Goal: Information Seeking & Learning: Learn about a topic

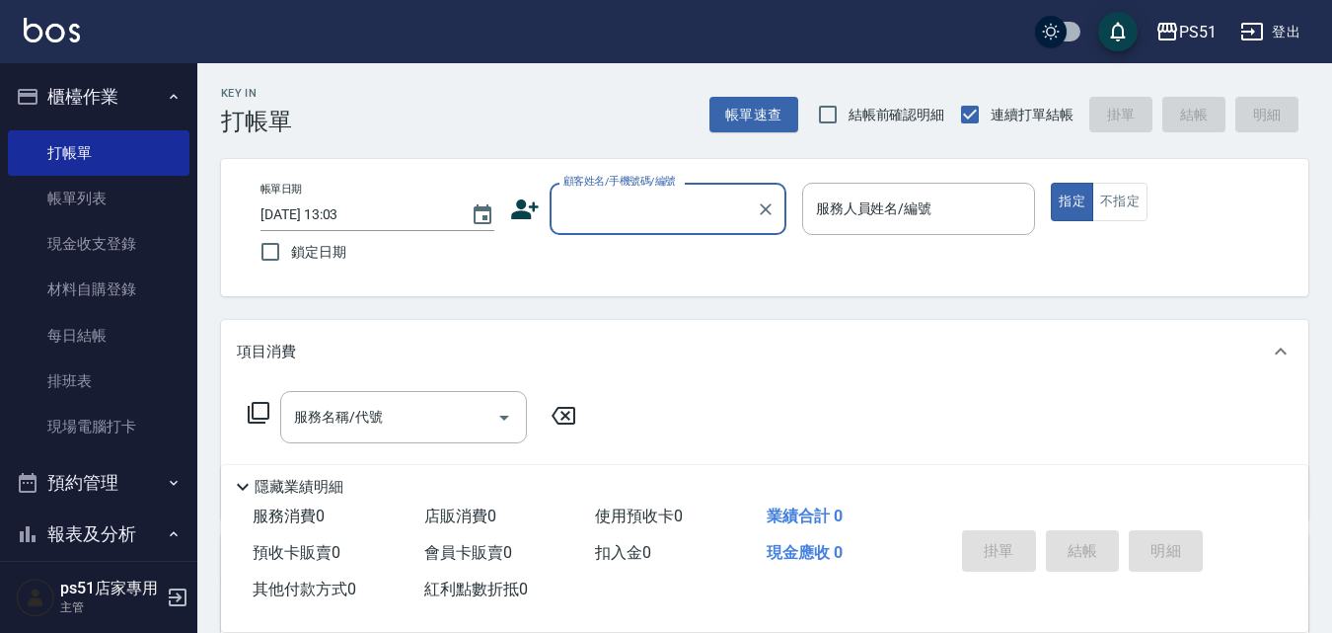
click at [721, 205] on input "顧客姓名/手機號碼/編號" at bounding box center [654, 208] width 190 height 35
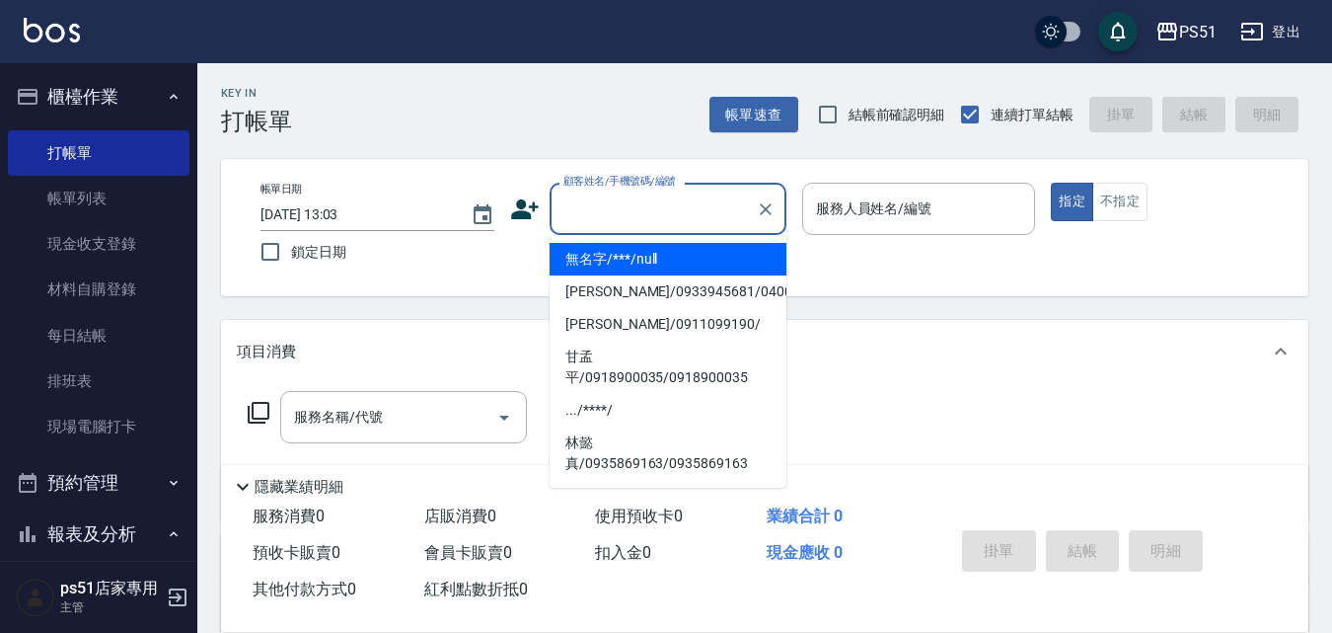
click at [708, 262] on li "無名字/***/null" at bounding box center [668, 259] width 237 height 33
type input "無名字/***/null"
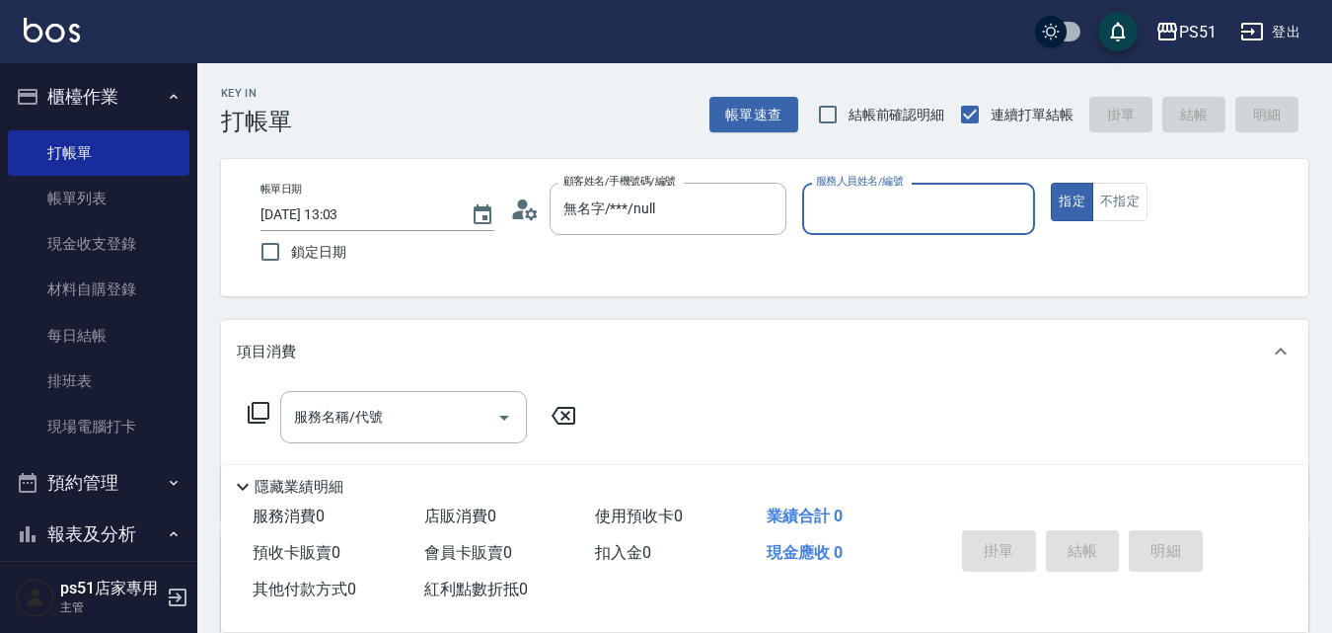
click at [847, 200] on input "服務人員姓名/編號" at bounding box center [919, 208] width 216 height 35
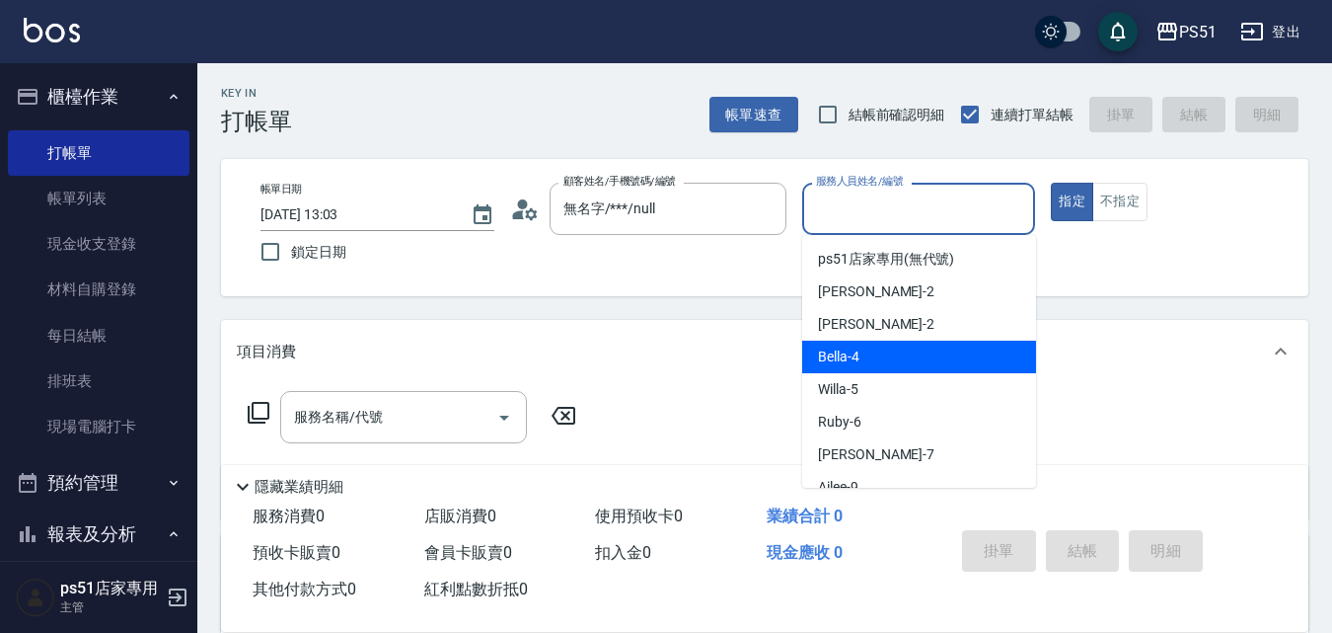
click at [852, 355] on span "Bella -4" at bounding box center [838, 356] width 41 height 21
type input "Bella-4"
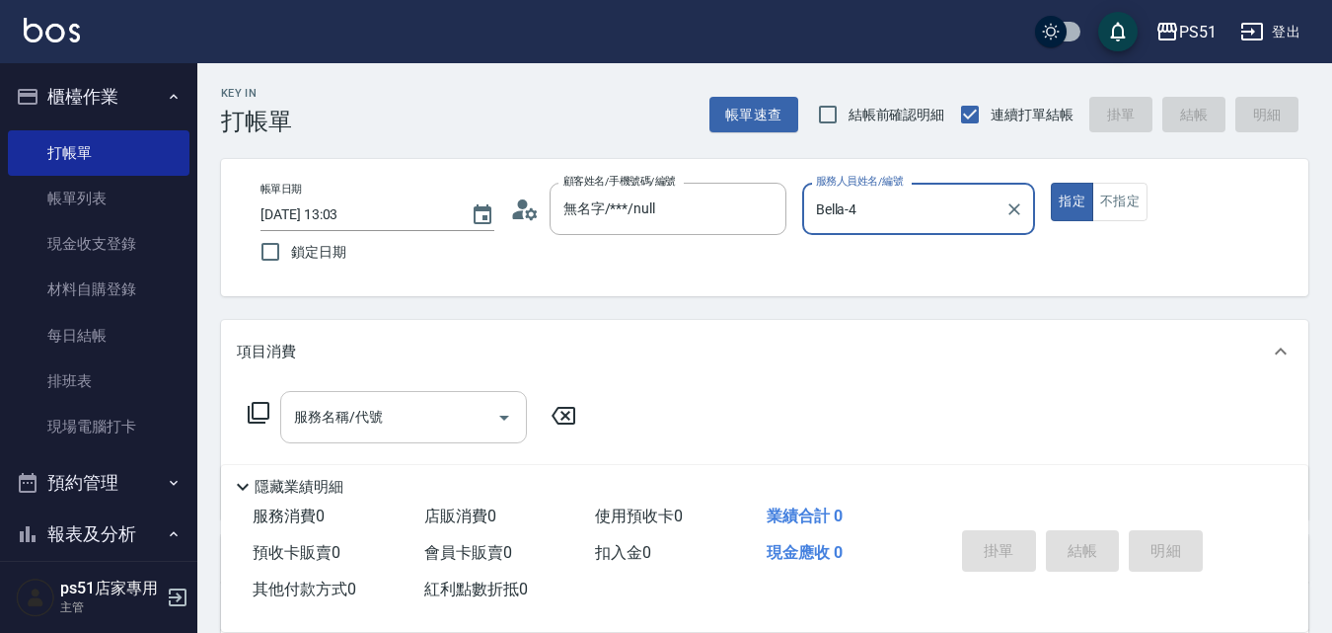
click at [413, 418] on input "服務名稱/代號" at bounding box center [388, 417] width 199 height 35
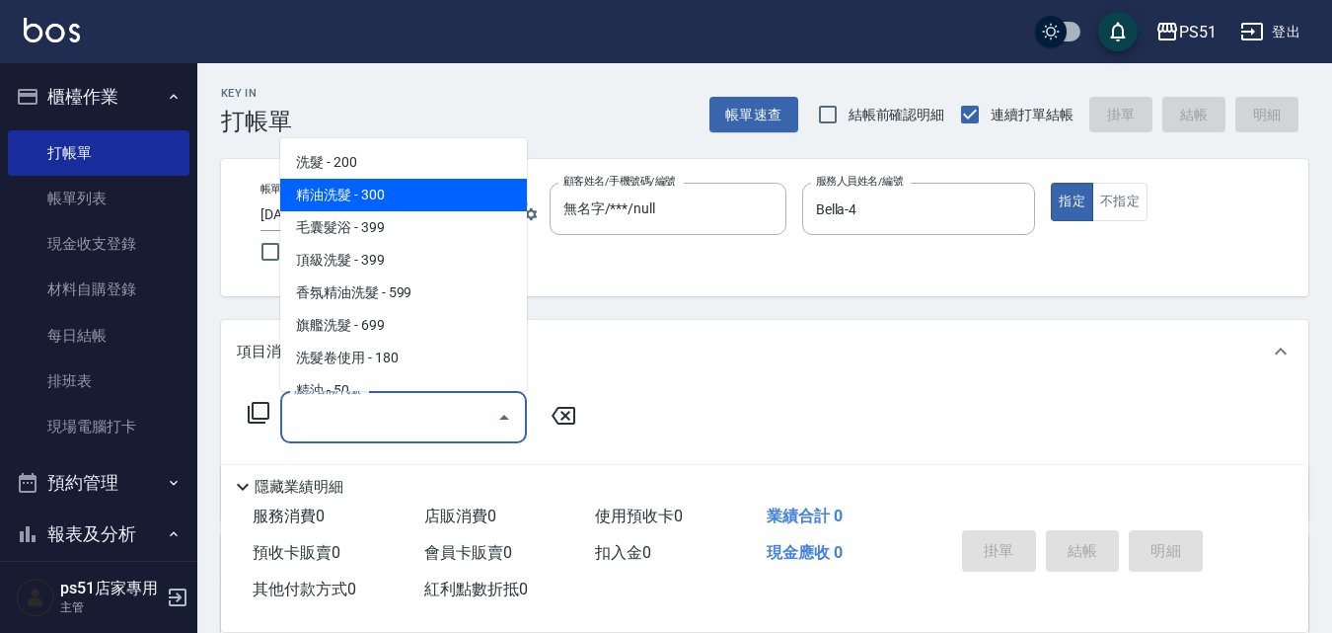
click at [410, 189] on span "精油洗髮 - 300" at bounding box center [403, 195] width 247 height 33
type input "精油洗髮(102)"
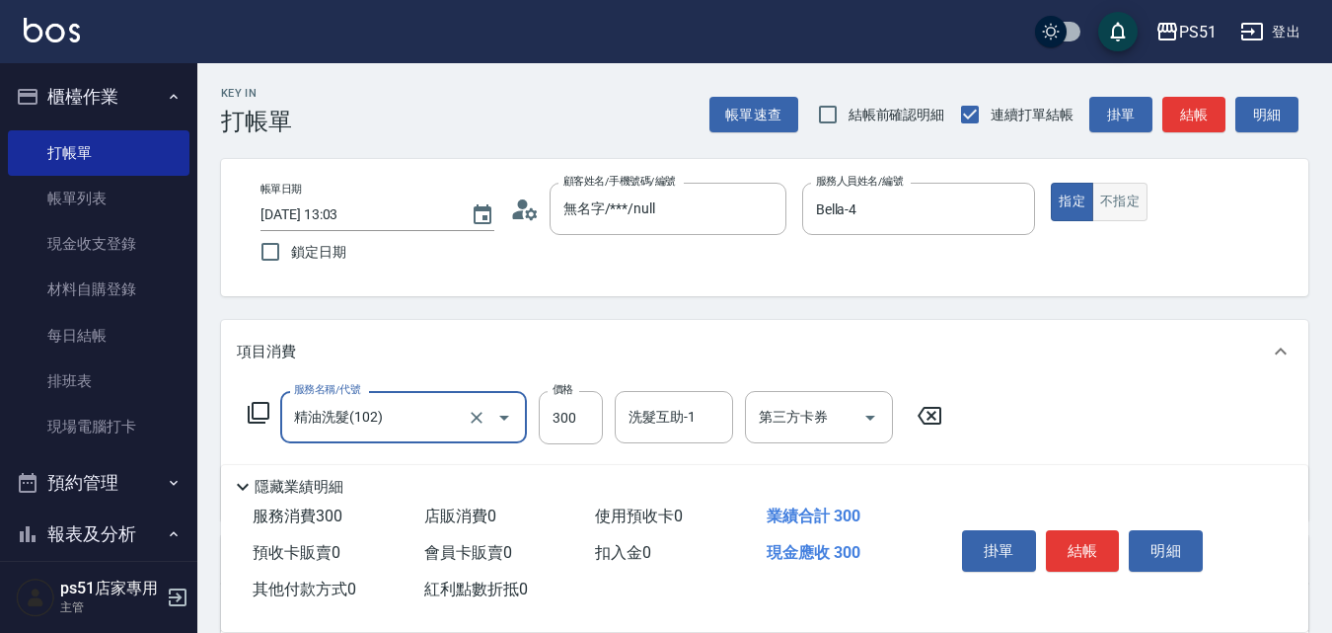
click at [1110, 197] on button "不指定" at bounding box center [1120, 202] width 55 height 38
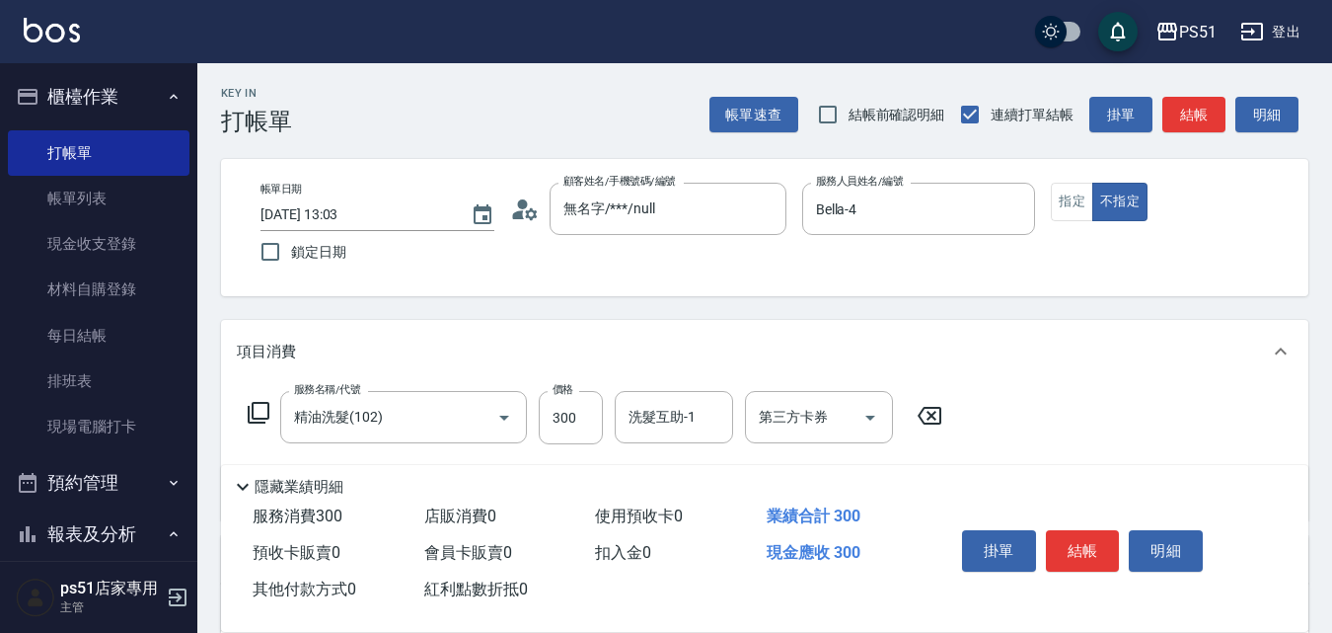
drag, startPoint x: 1189, startPoint y: 115, endPoint x: 1115, endPoint y: 141, distance: 78.3
click at [1191, 114] on button "結帳" at bounding box center [1194, 115] width 63 height 37
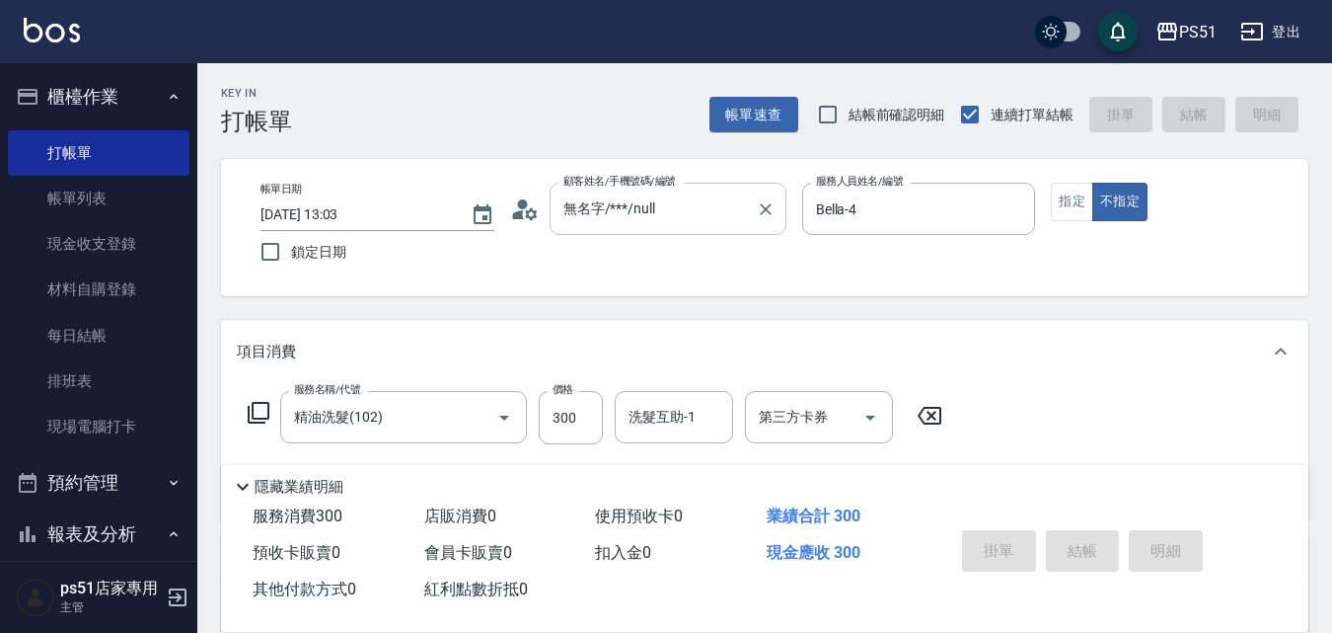
type input "[DATE] 13:40"
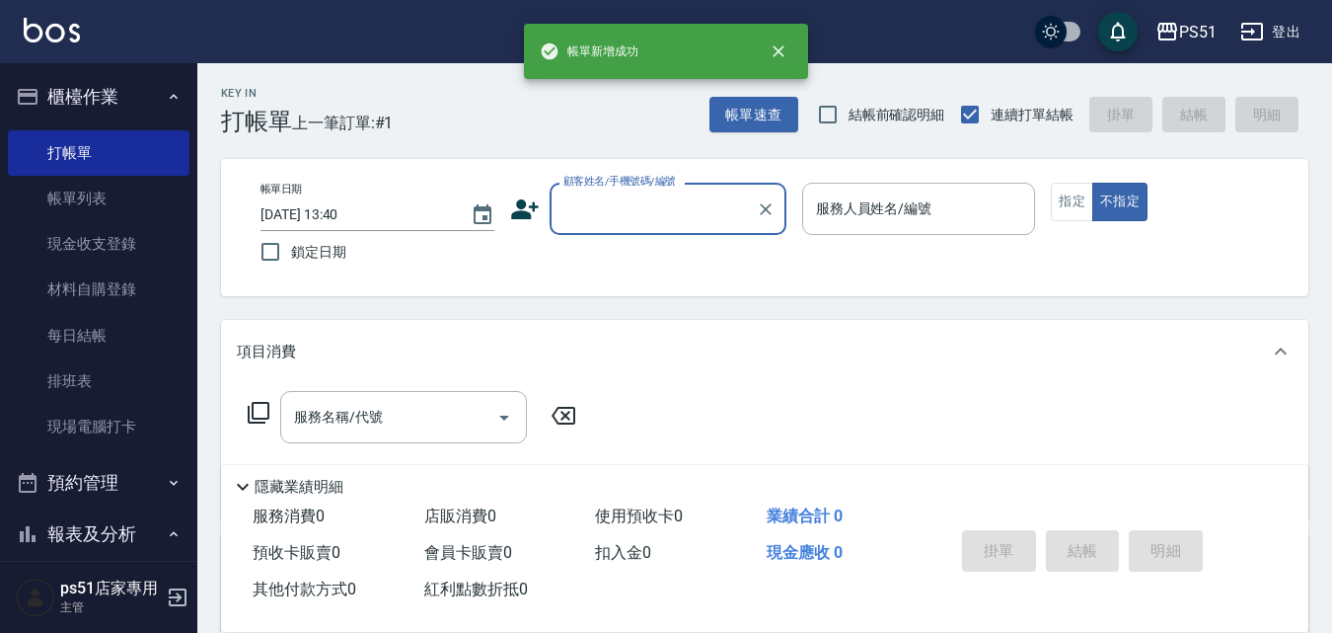
click at [703, 212] on input "顧客姓名/手機號碼/編號" at bounding box center [654, 208] width 190 height 35
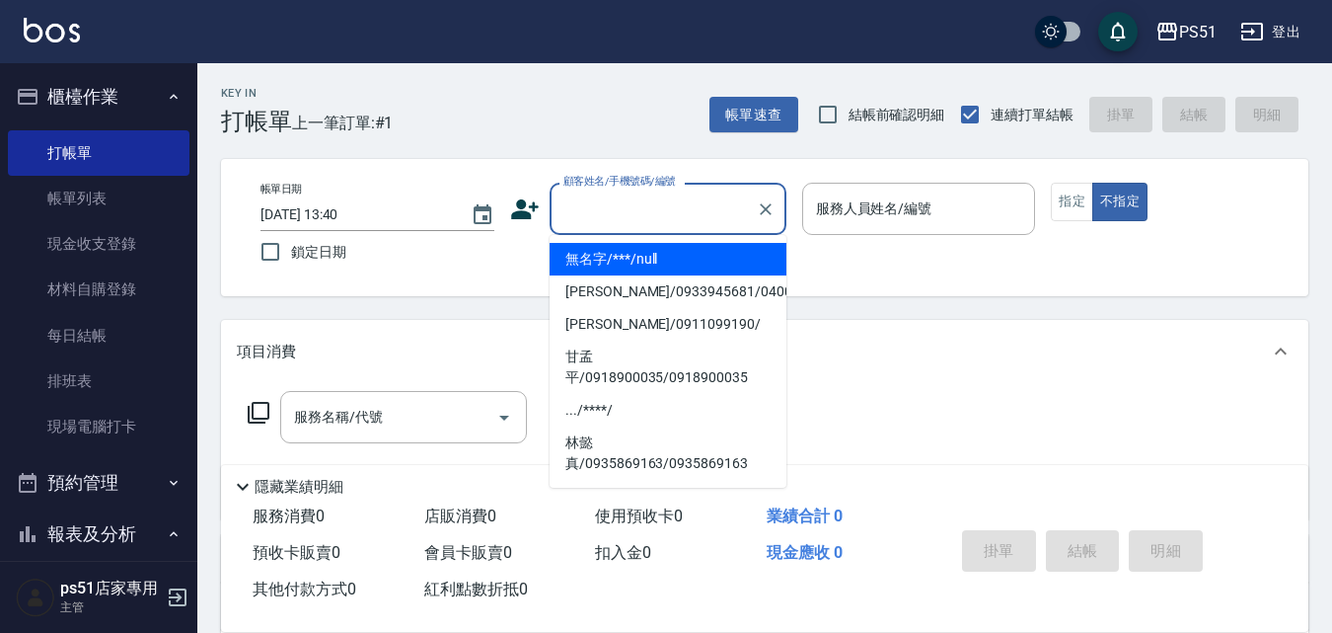
click at [693, 258] on li "無名字/***/null" at bounding box center [668, 259] width 237 height 33
type input "無名字/***/null"
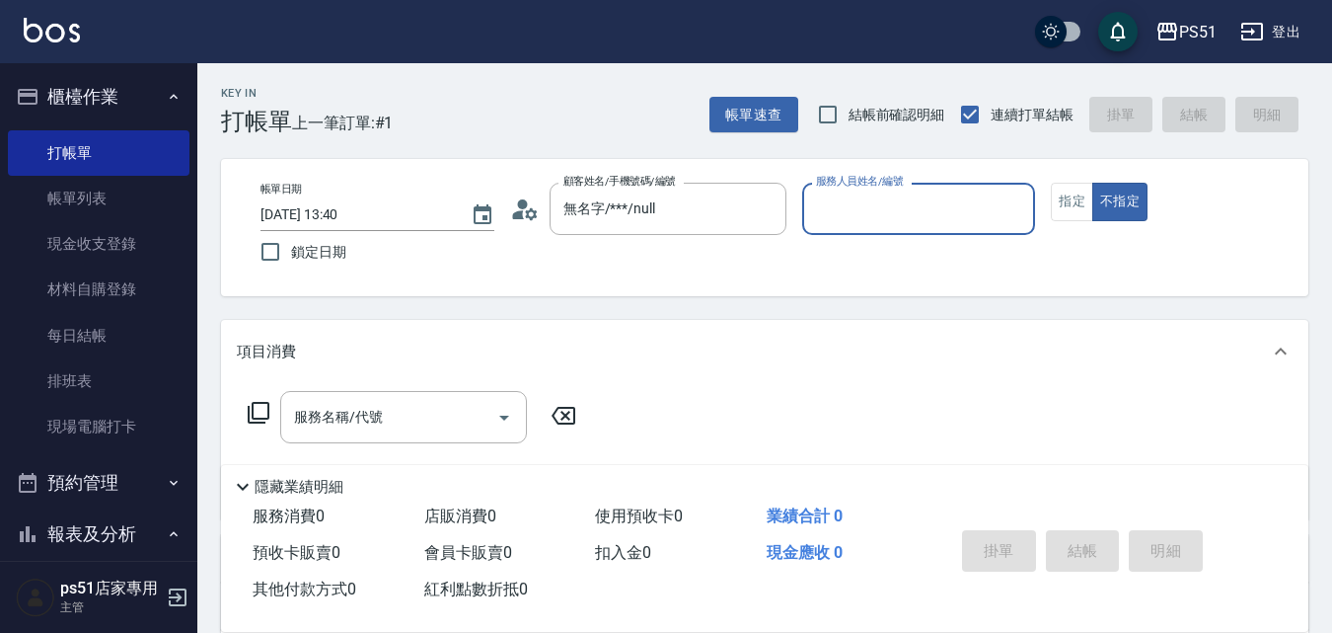
click at [795, 221] on div "帳單日期 [DATE] 13:40 鎖定日期 顧客姓名/手機號碼/編號 無名字/***/null 顧客姓名/手機號碼/編號 服務人員姓名/編號 服務人員姓名/…" at bounding box center [765, 228] width 1040 height 90
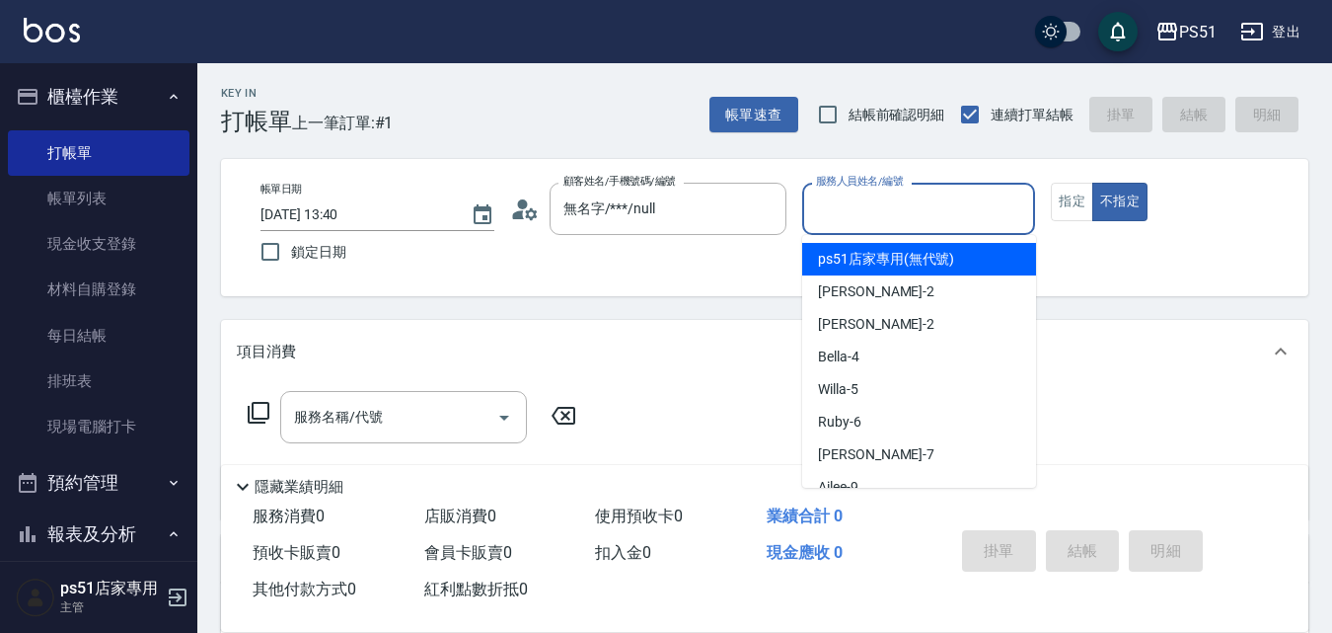
click at [828, 206] on div "服務人員姓名/編號 服務人員姓名/編號" at bounding box center [919, 209] width 234 height 52
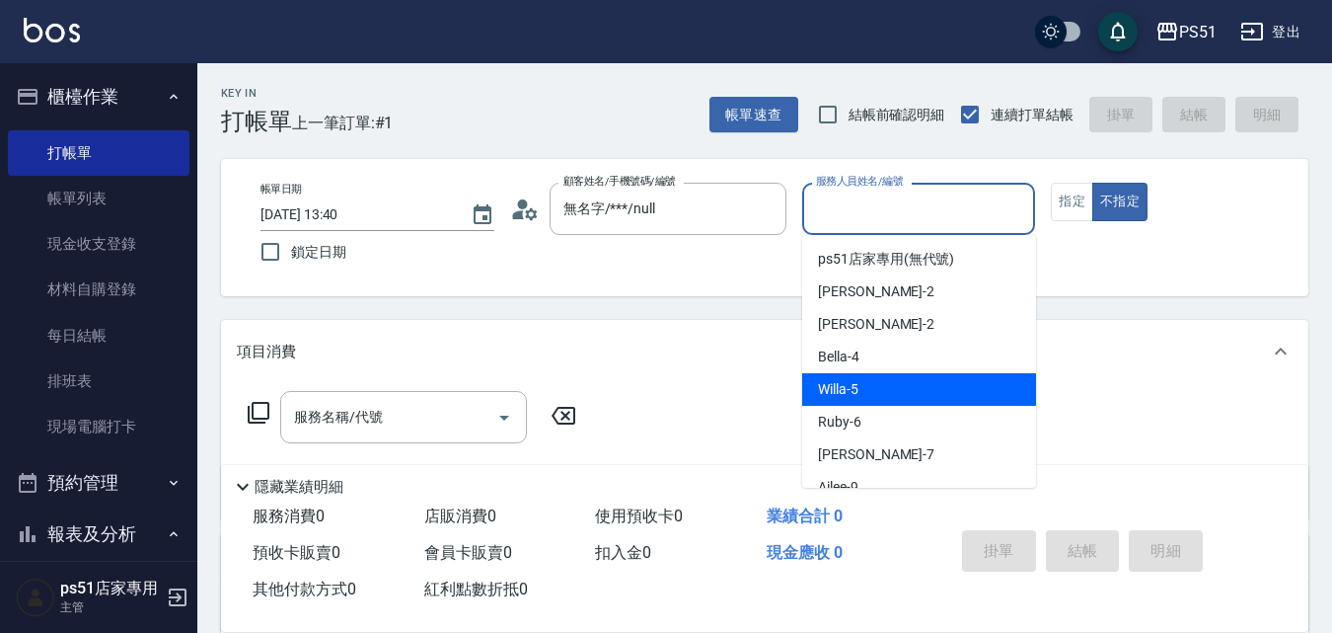
click at [838, 382] on span "Willa -5" at bounding box center [838, 389] width 40 height 21
type input "Willa-5"
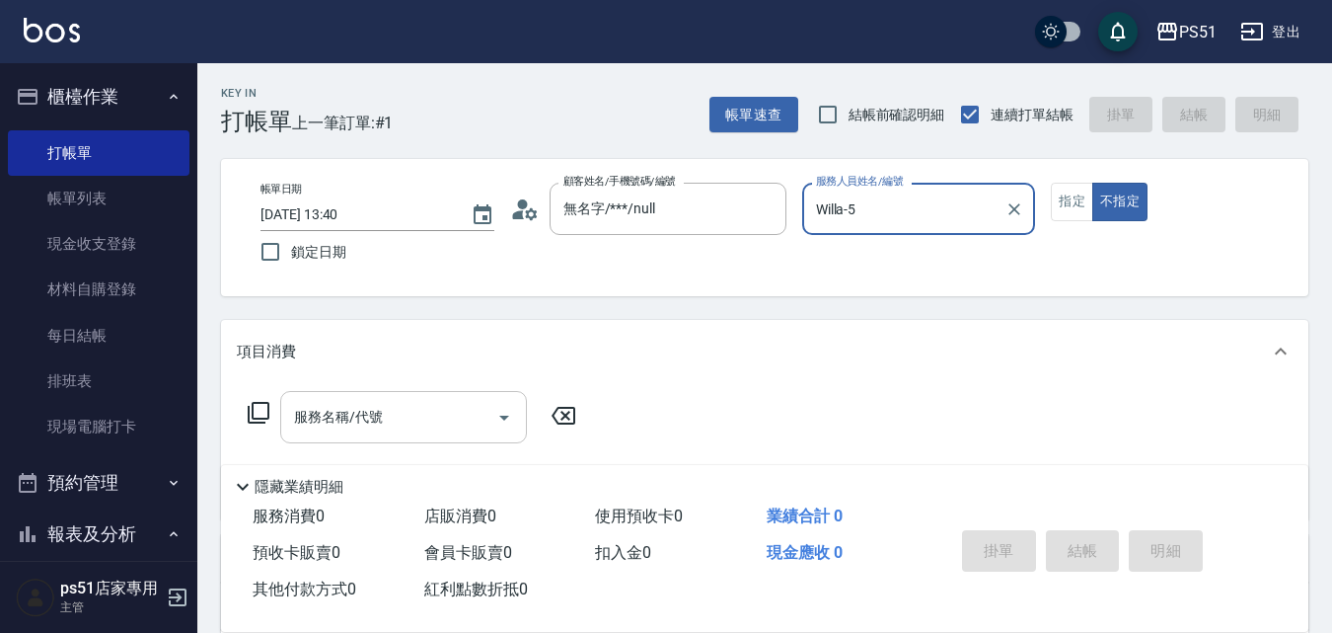
click at [418, 404] on input "服務名稱/代號" at bounding box center [388, 417] width 199 height 35
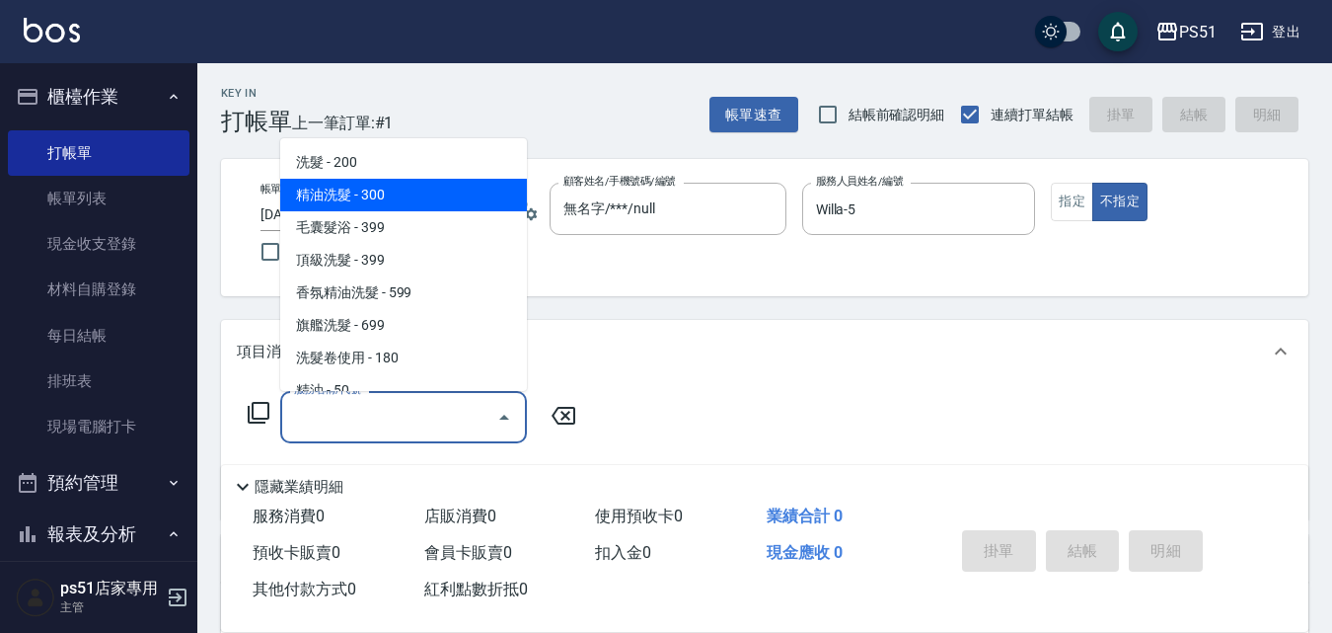
click at [413, 187] on span "精油洗髮 - 300" at bounding box center [403, 195] width 247 height 33
type input "精油洗髮(102)"
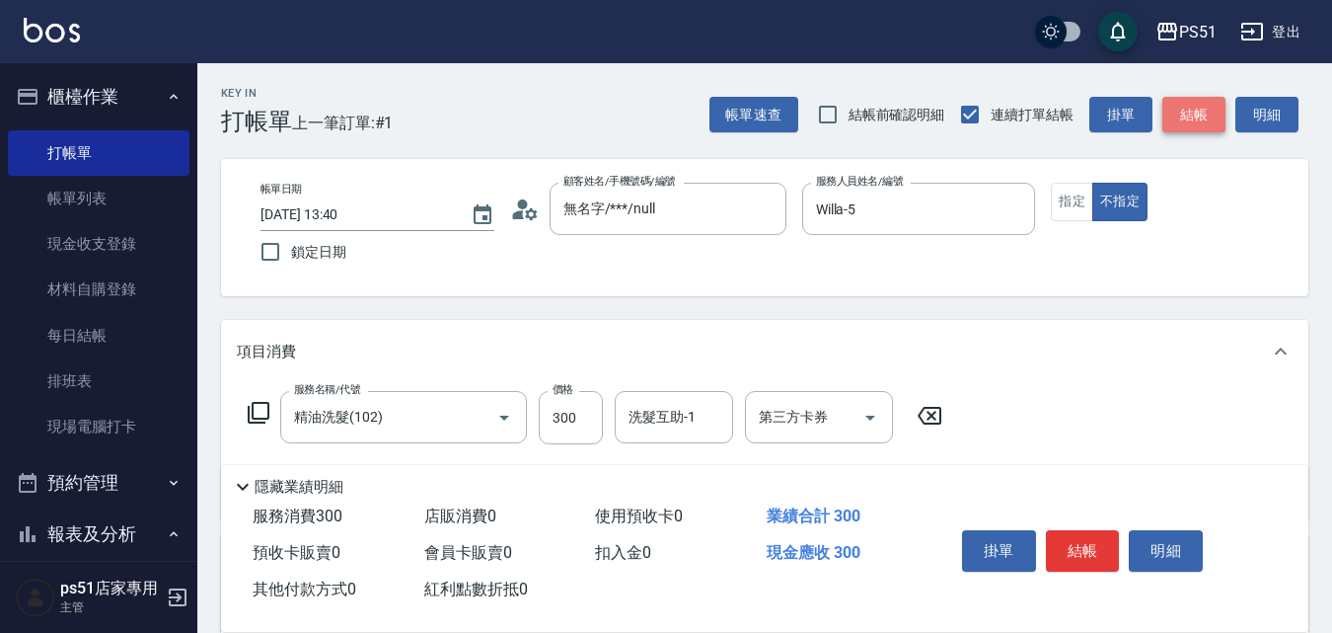
click at [1182, 118] on button "結帳" at bounding box center [1194, 115] width 63 height 37
type input "[DATE] 13:41"
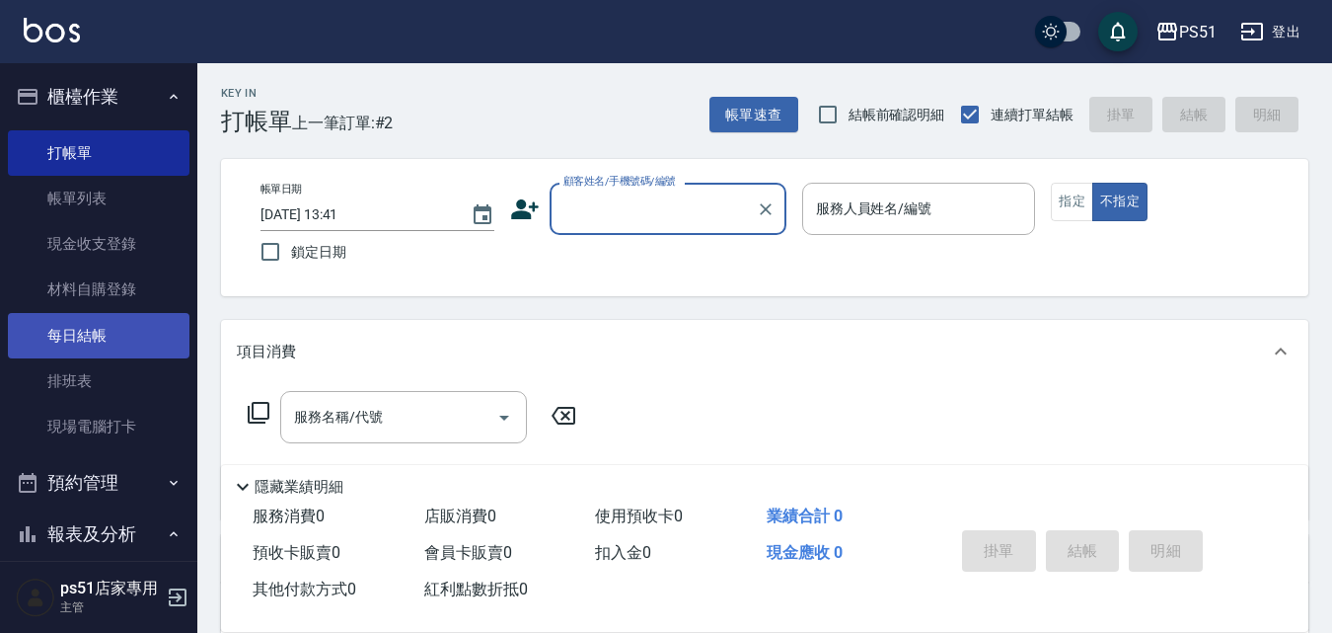
click at [165, 345] on link "每日結帳" at bounding box center [99, 335] width 182 height 45
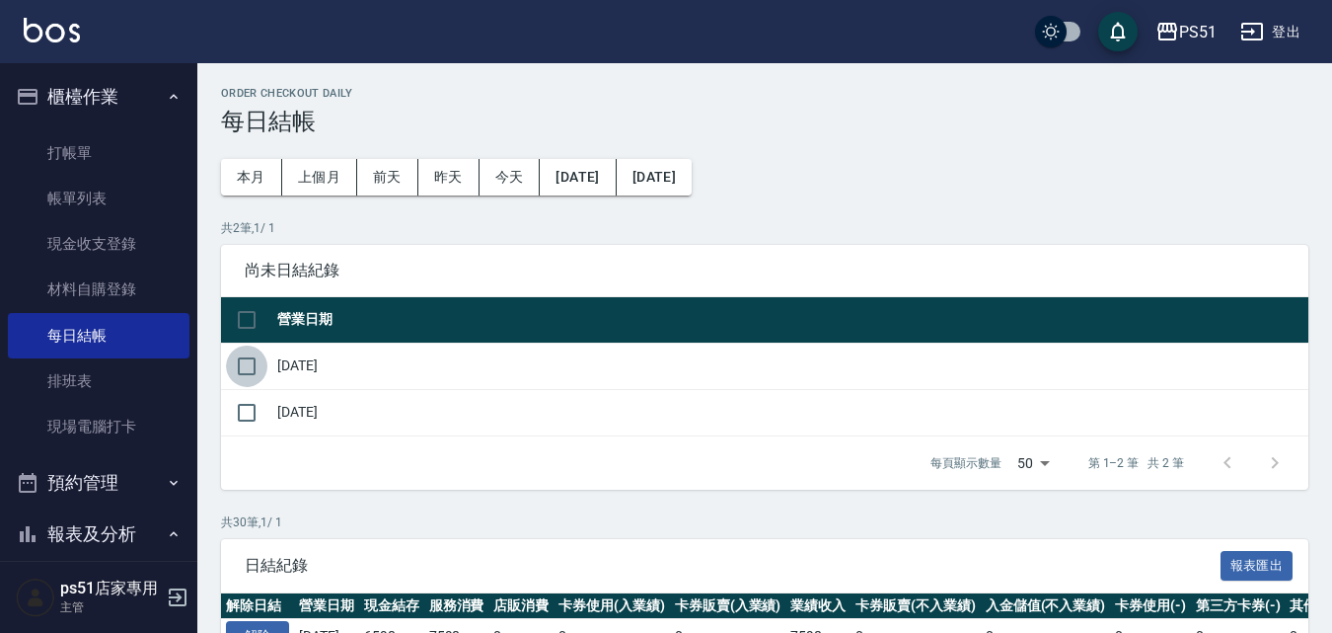
click at [234, 364] on input "checkbox" at bounding box center [246, 365] width 41 height 41
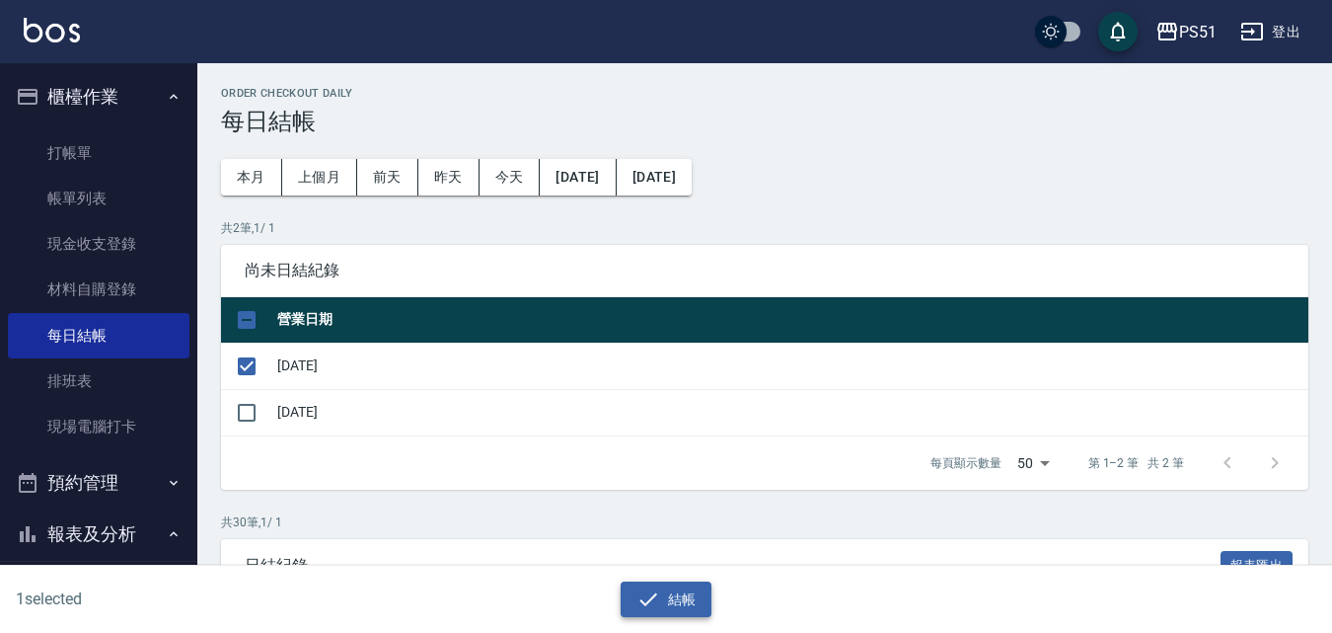
click at [670, 604] on button "結帳" at bounding box center [667, 599] width 92 height 37
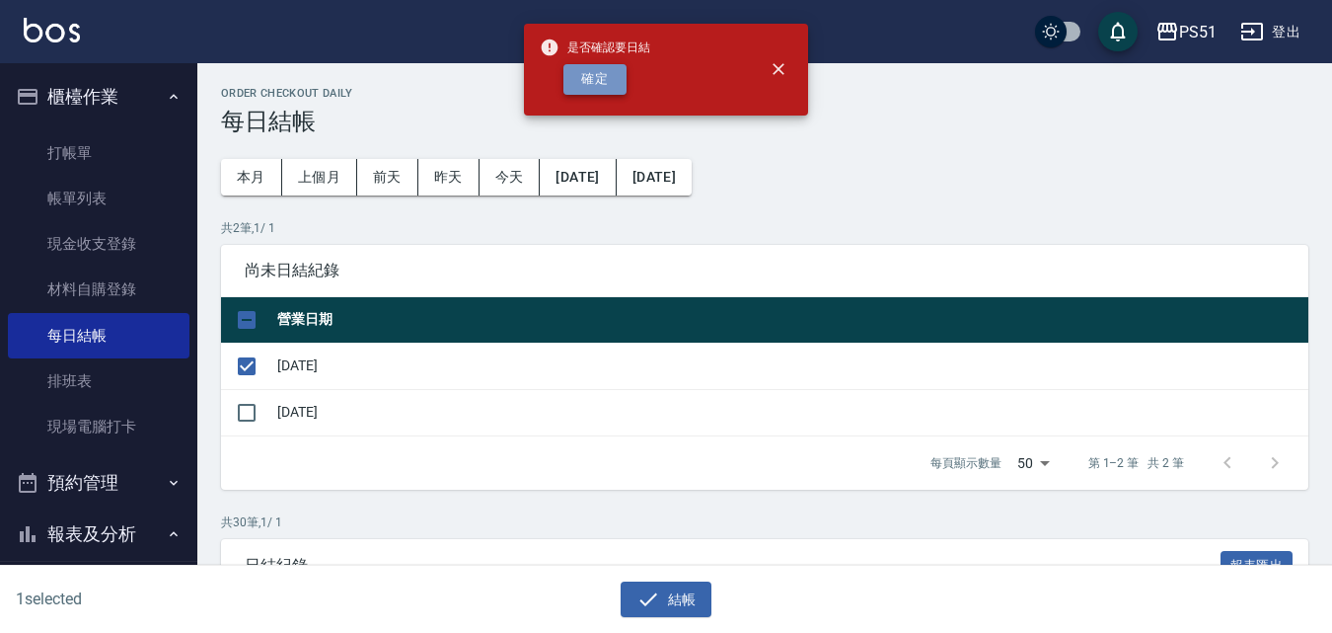
click at [598, 84] on button "確定" at bounding box center [595, 79] width 63 height 31
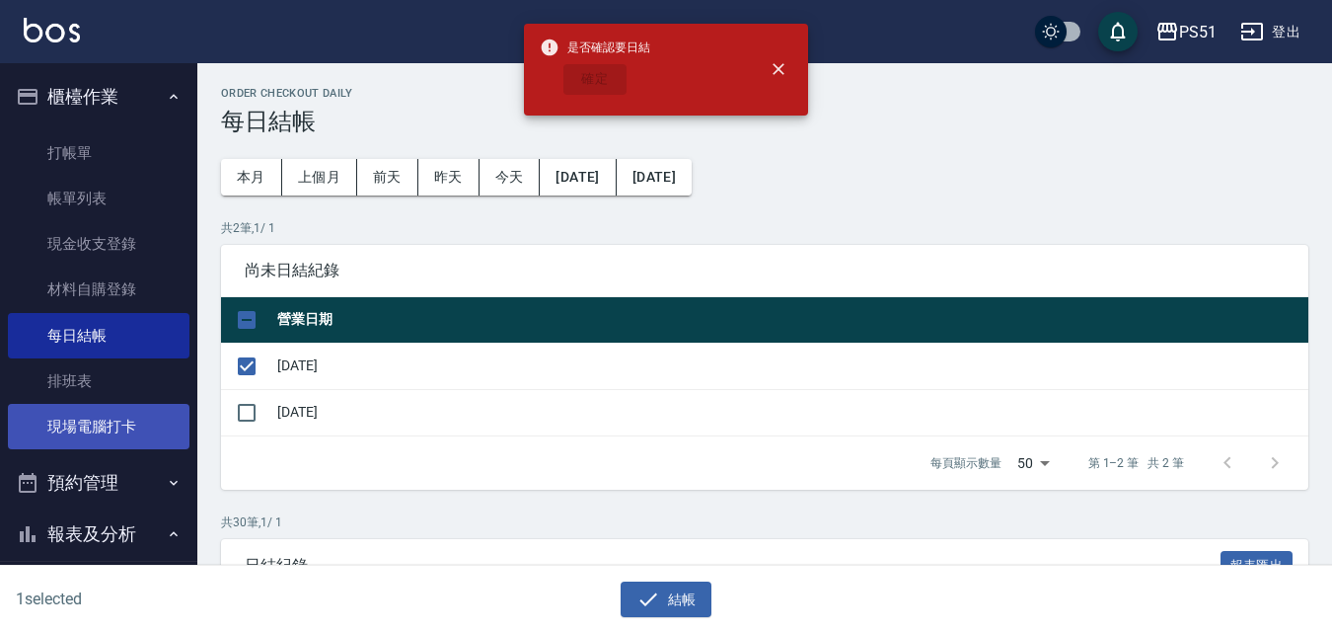
checkbox input "false"
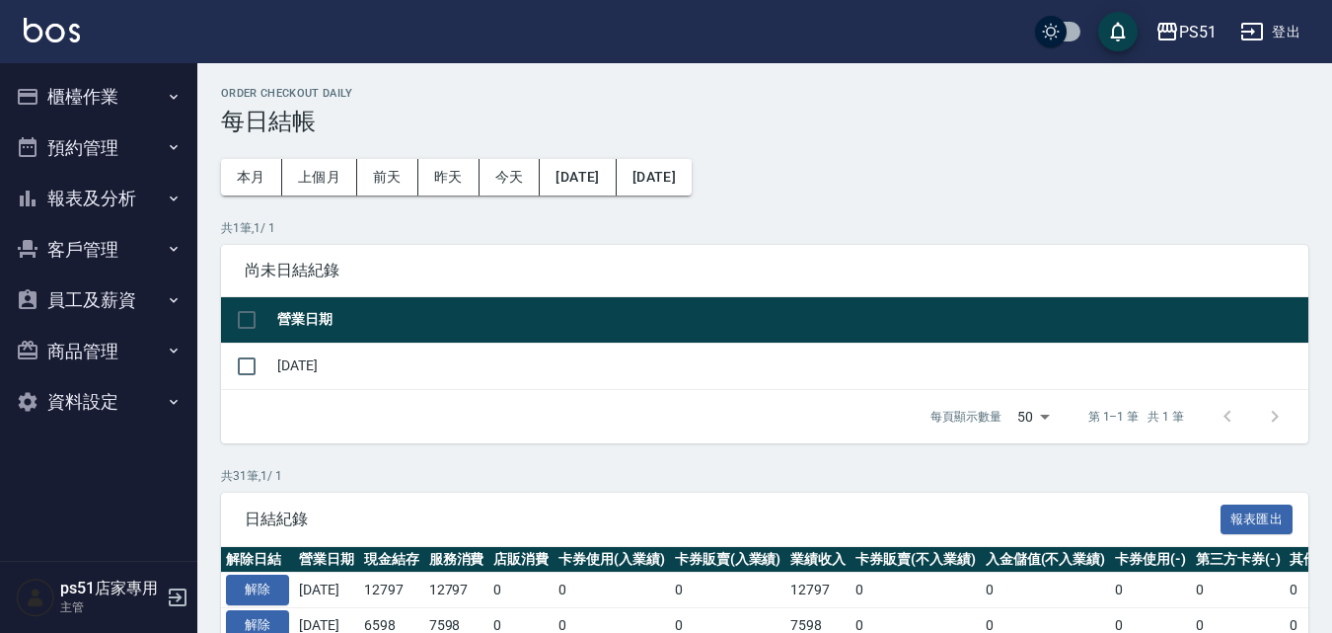
click at [117, 98] on button "櫃檯作業" at bounding box center [99, 96] width 182 height 51
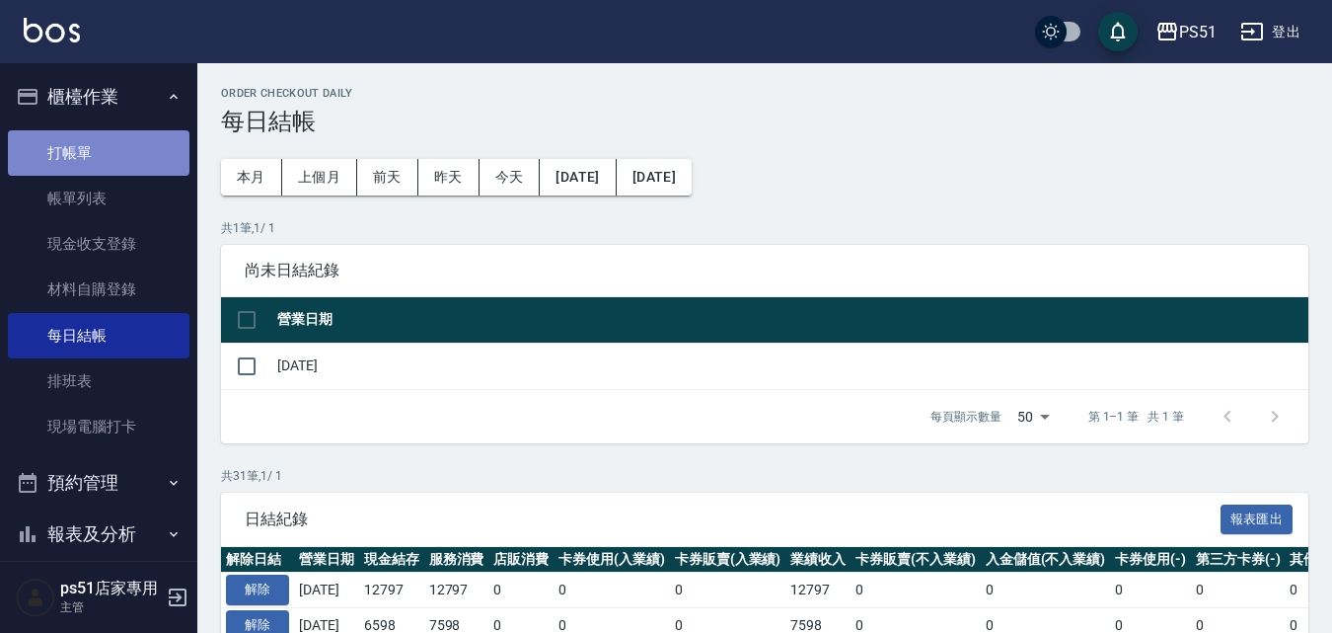
click at [113, 150] on link "打帳單" at bounding box center [99, 152] width 182 height 45
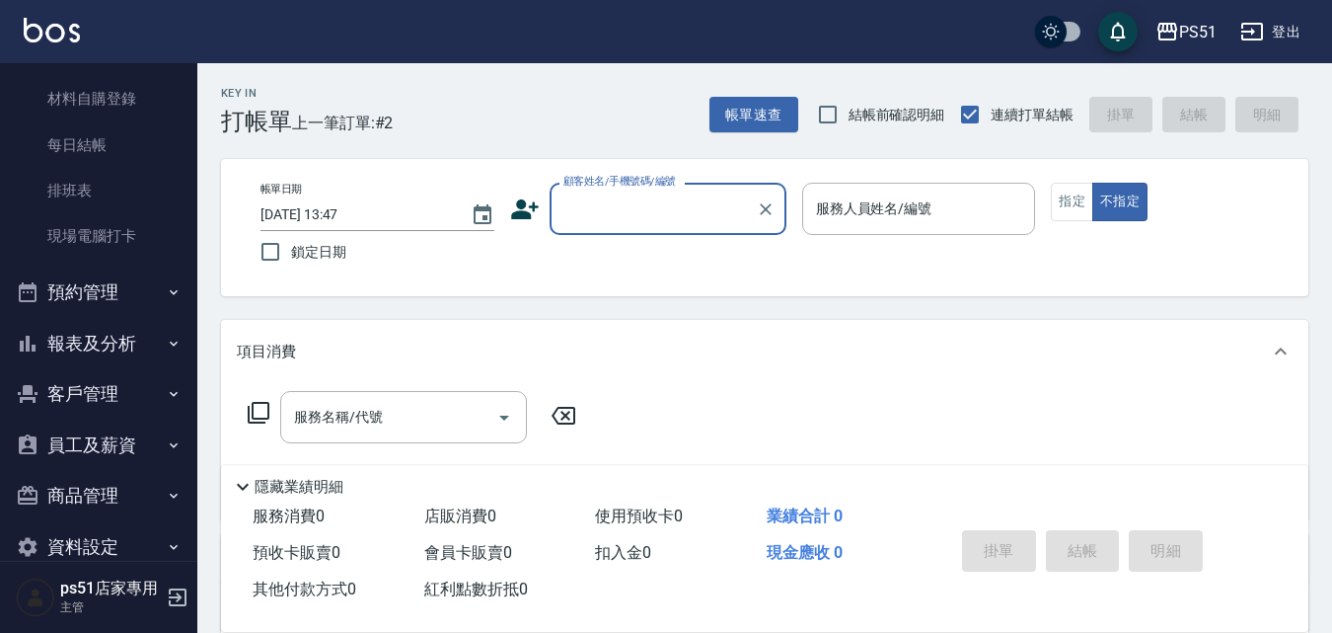
scroll to position [225, 0]
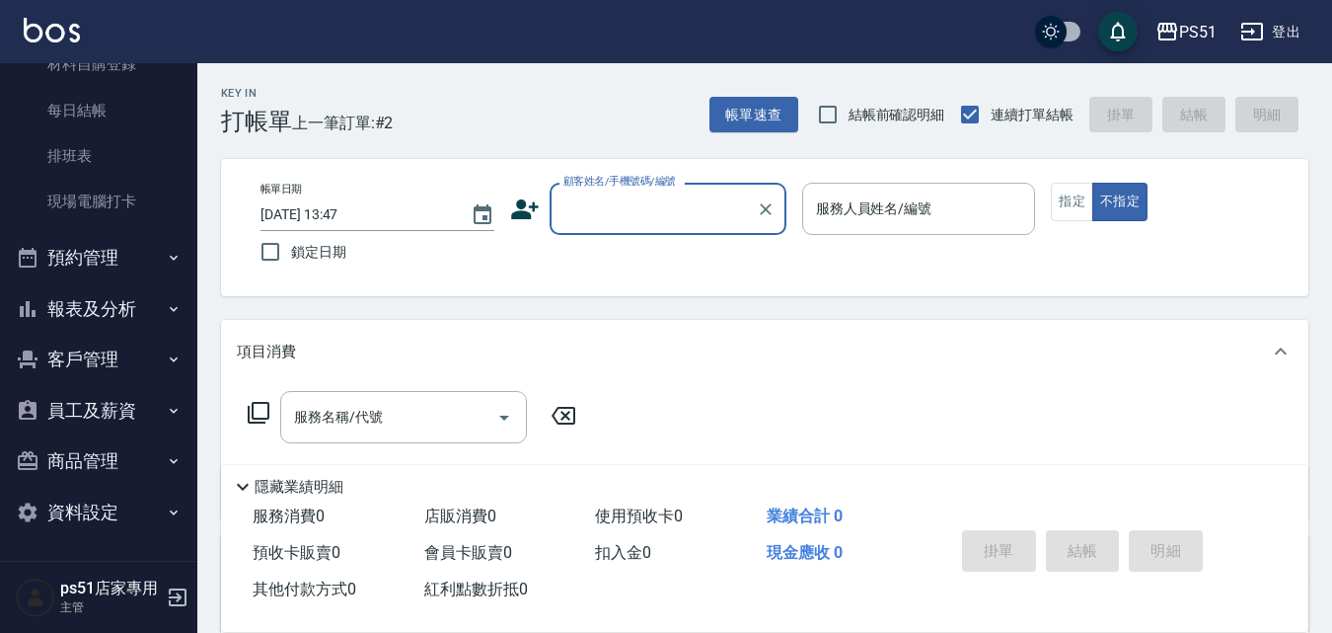
click at [140, 296] on button "報表及分析" at bounding box center [99, 308] width 182 height 51
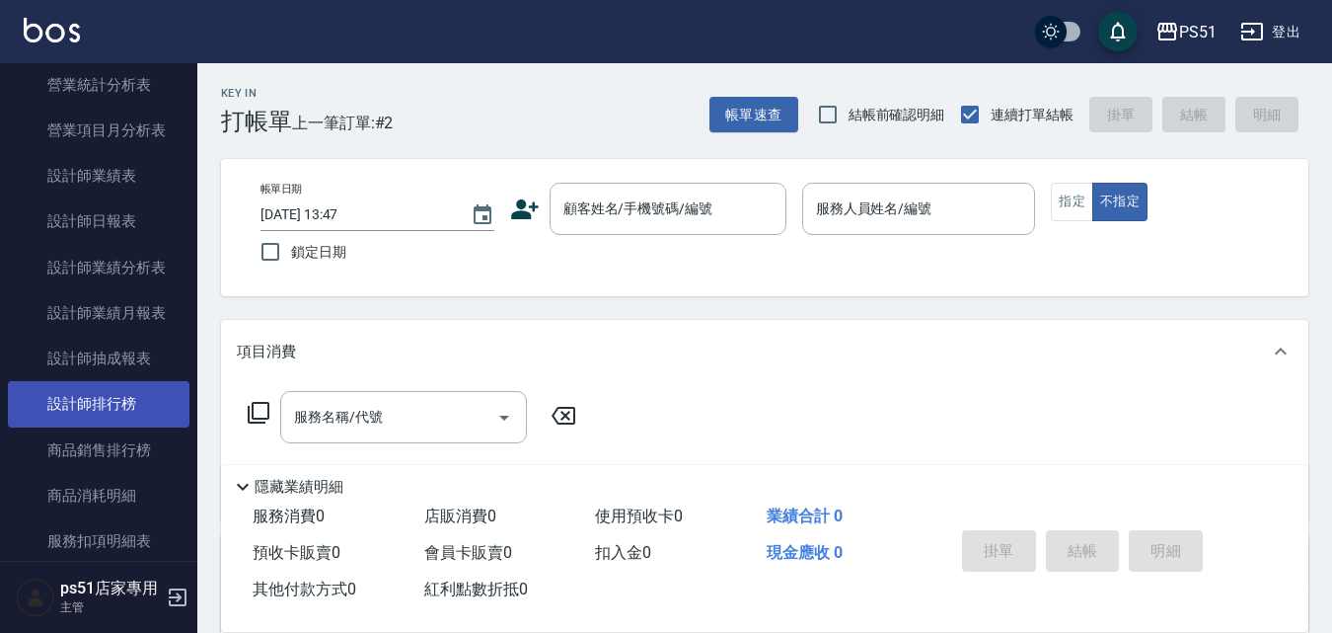
scroll to position [1146, 0]
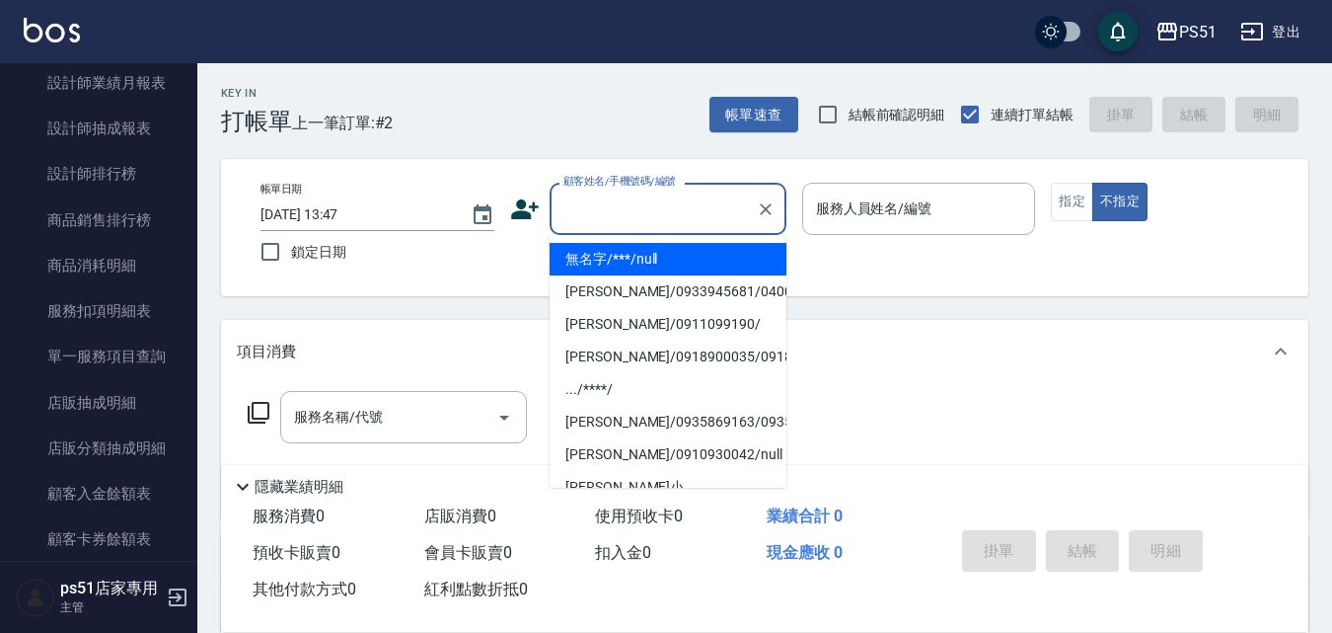
click at [599, 221] on input "顧客姓名/手機號碼/編號" at bounding box center [654, 208] width 190 height 35
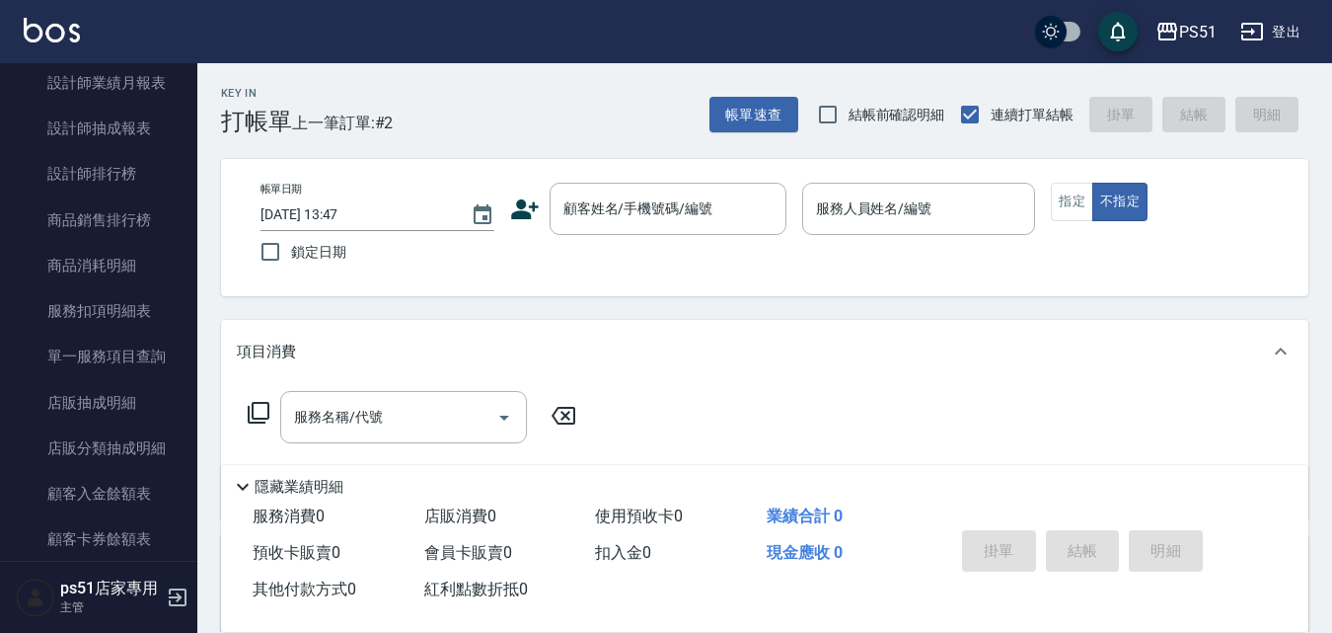
click at [870, 239] on p at bounding box center [919, 245] width 234 height 21
click at [870, 227] on div "服務人員姓名/編號" at bounding box center [919, 209] width 234 height 52
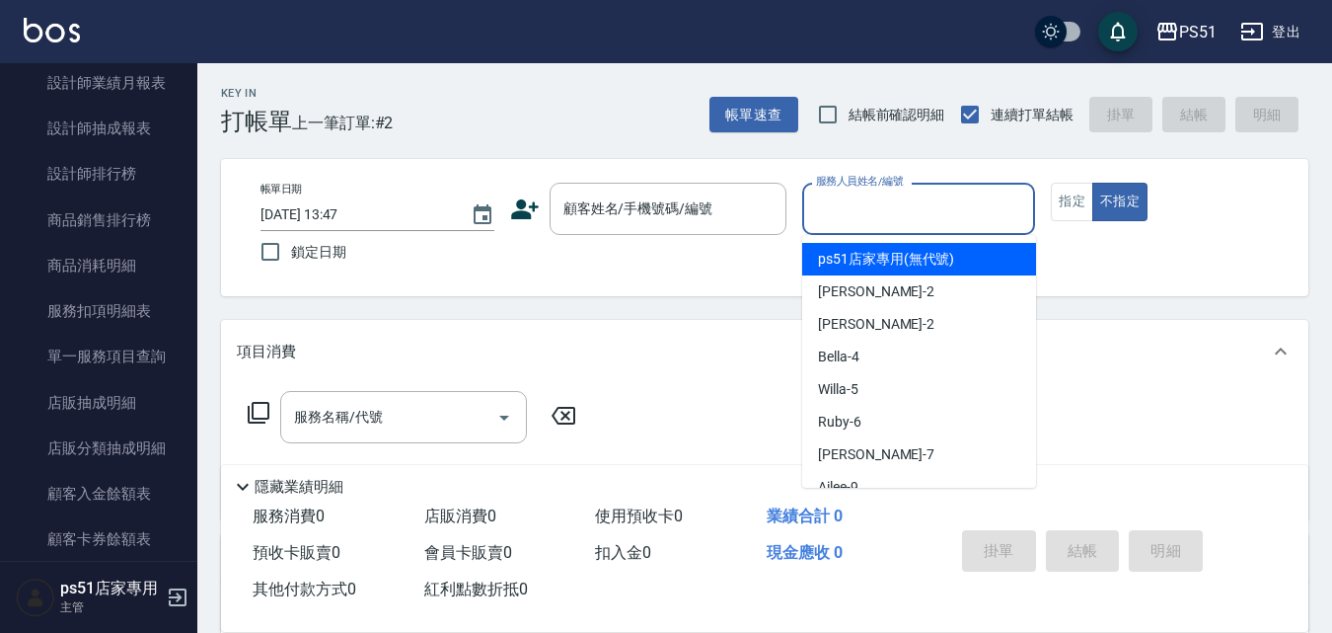
click at [570, 305] on div "Key In 打帳單 上一筆訂單:#2 帳單速查 結帳前確認明細 連續打單結帳 掛單 結帳 明細 帳單日期 2025/09/13 13:47 鎖定日期 顧客姓…" at bounding box center [764, 512] width 1135 height 898
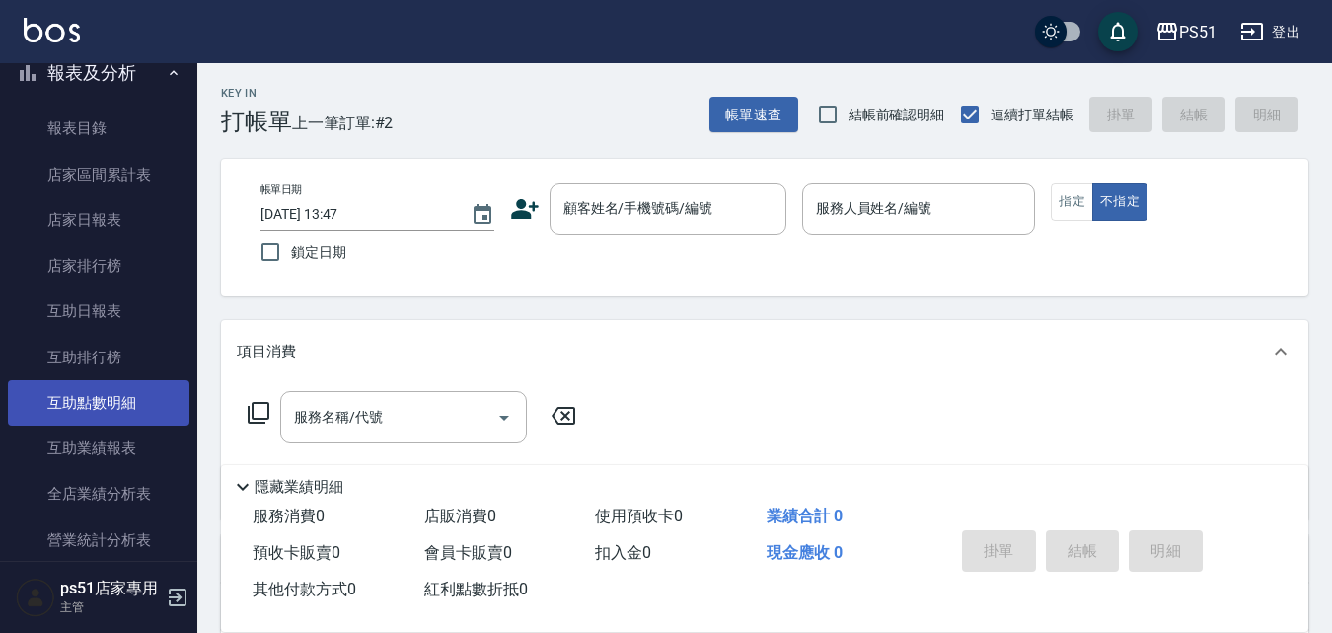
scroll to position [691, 0]
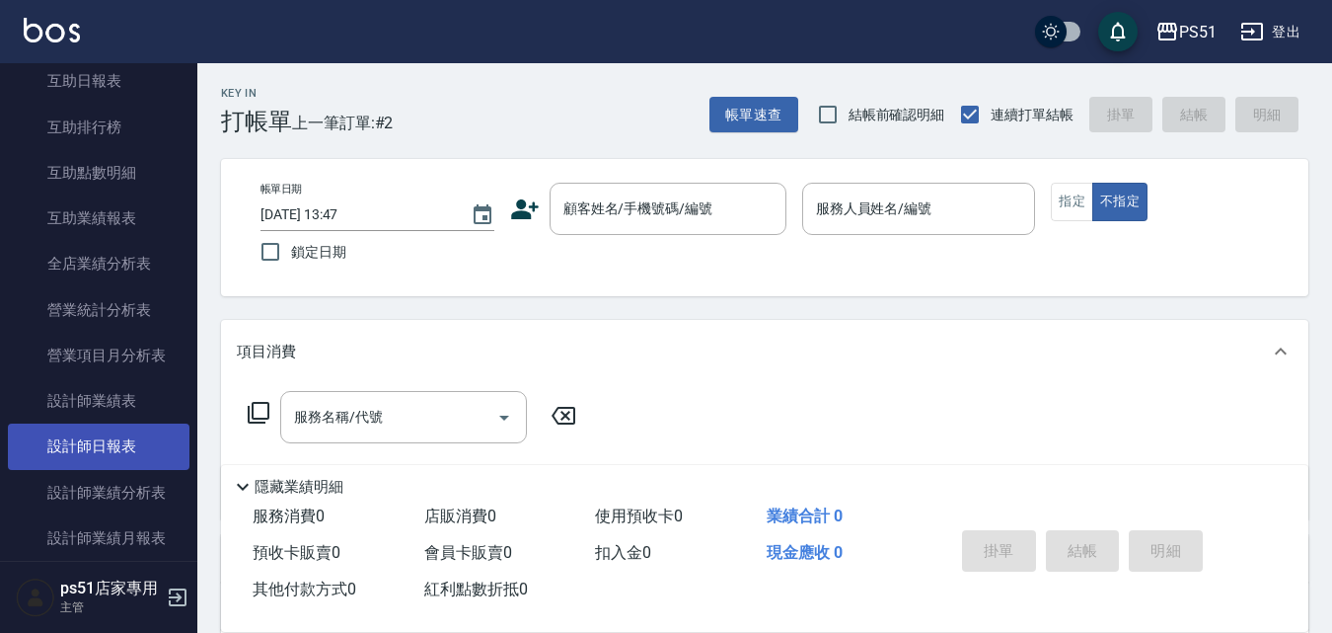
click at [143, 446] on link "設計師日報表" at bounding box center [99, 445] width 182 height 45
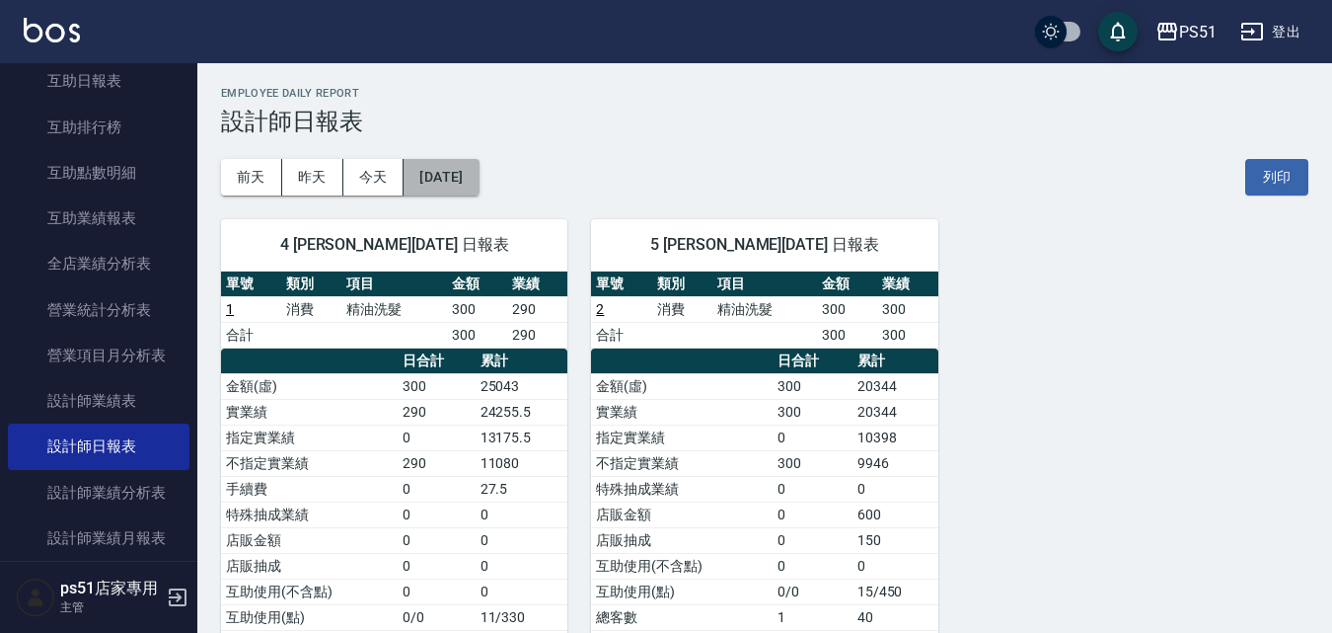
click at [479, 189] on button "[DATE]" at bounding box center [441, 177] width 75 height 37
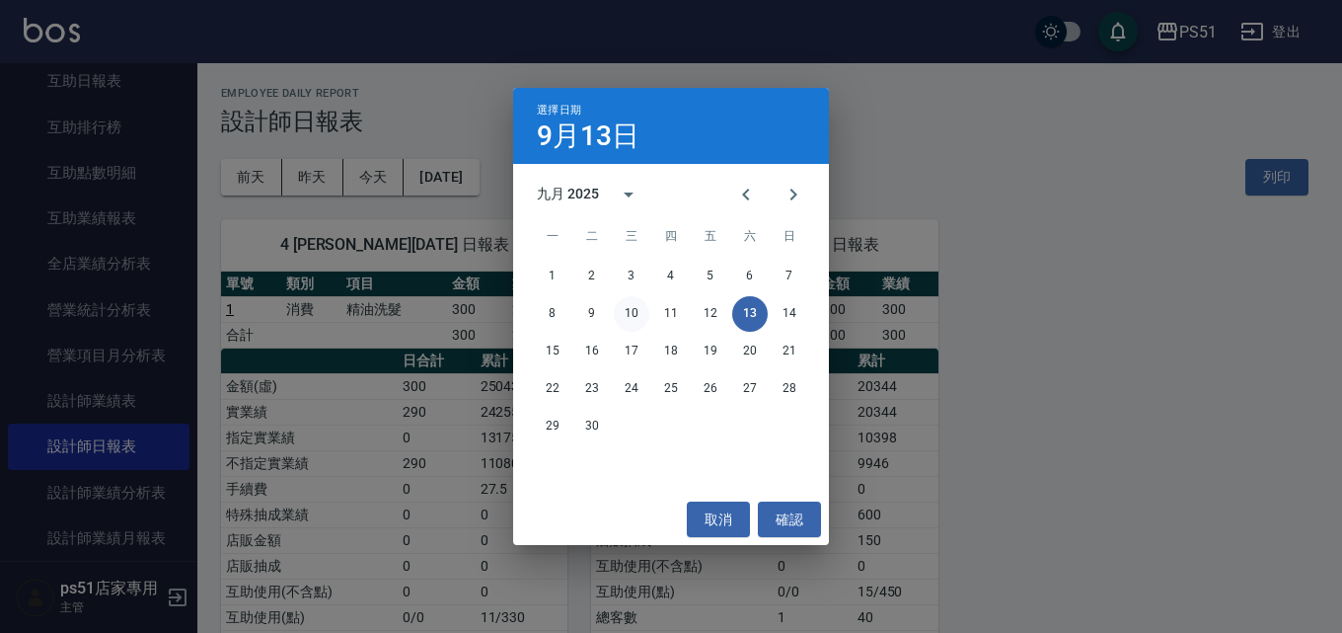
click at [634, 312] on button "10" at bounding box center [632, 314] width 36 height 36
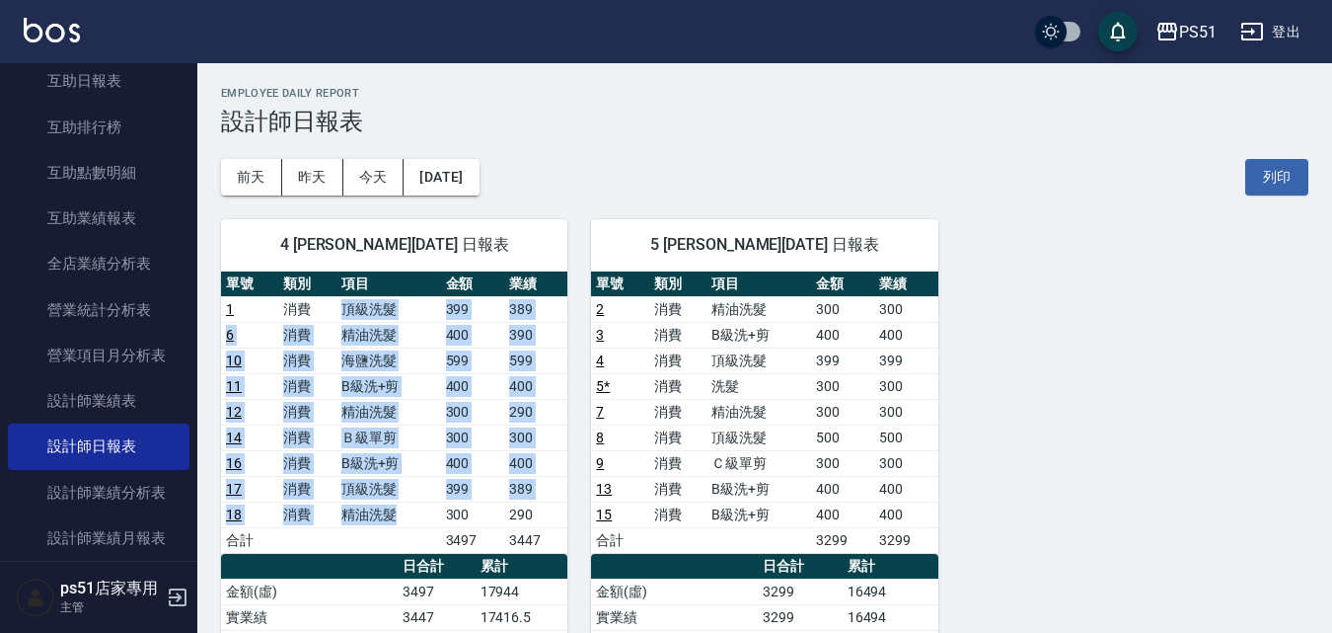
drag, startPoint x: 336, startPoint y: 312, endPoint x: 419, endPoint y: 526, distance: 230.0
click at [419, 526] on tbody "1 消費 頂級洗髮 399 389 6 消費 精油洗髮 400 390 10 消費 海鹽洗髮 599 599 11 消費 B級洗+剪 400 400 12 消…" at bounding box center [394, 424] width 346 height 257
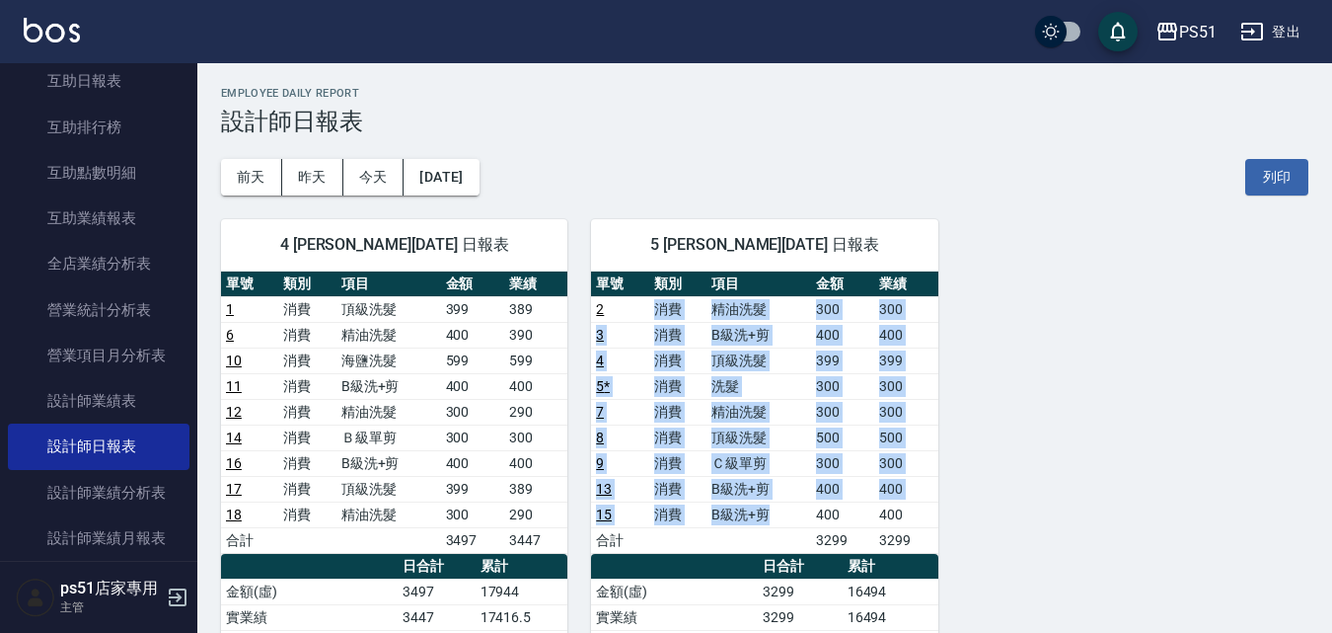
drag, startPoint x: 648, startPoint y: 304, endPoint x: 769, endPoint y: 507, distance: 236.3
click at [769, 507] on tbody "2 消費 精油洗髮 300 300 3 消費 B級洗+剪 400 400 4 消費 頂級洗髮 399 399 5 * 消費 洗髮 300 300 7 消費 精…" at bounding box center [764, 424] width 346 height 257
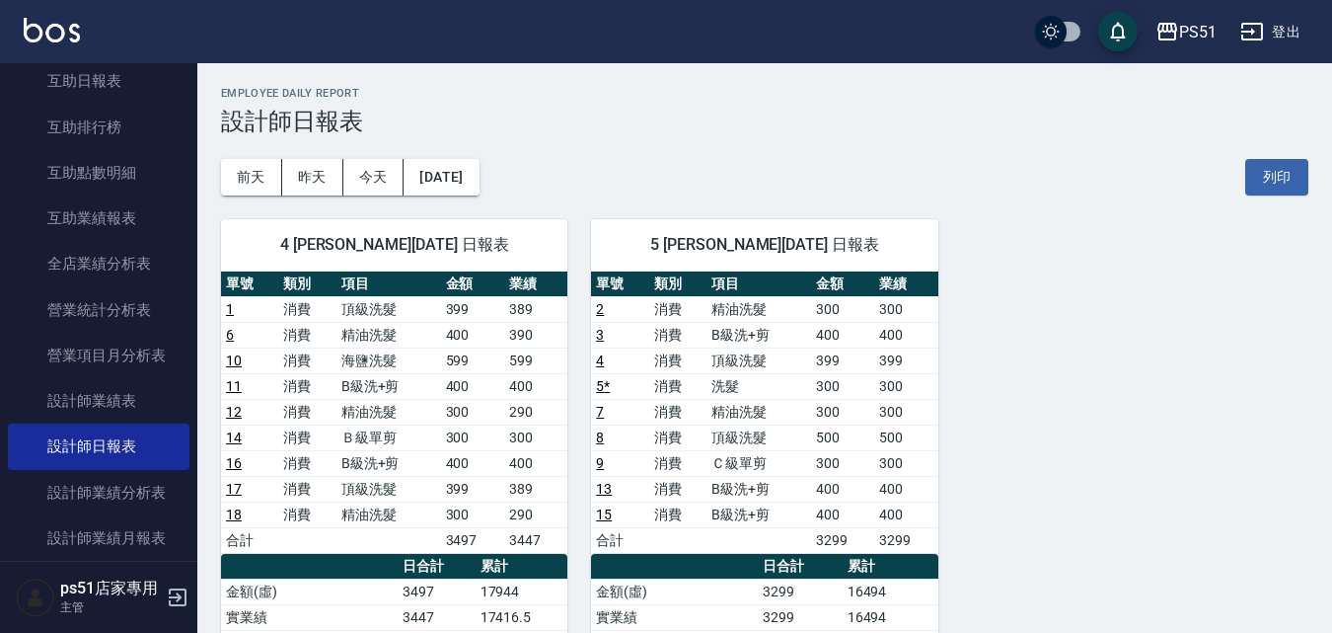
click at [1085, 269] on div "4 Bella 陳子田 09/10/2025 日報表 單號 類別 項目 金額 業績 1 消費 頂級洗髮 399 389 6 消費 精油洗髮 400 390 1…" at bounding box center [752, 604] width 1111 height 818
click at [479, 180] on button "[DATE]" at bounding box center [441, 177] width 75 height 37
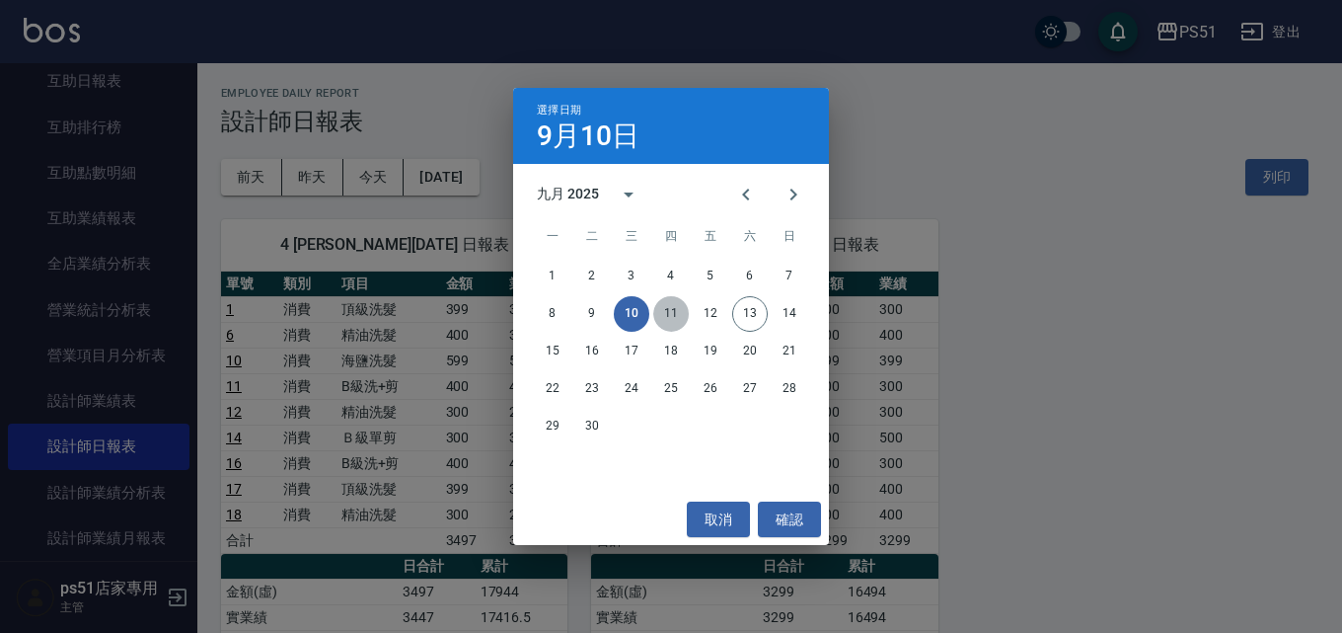
click at [672, 315] on button "11" at bounding box center [671, 314] width 36 height 36
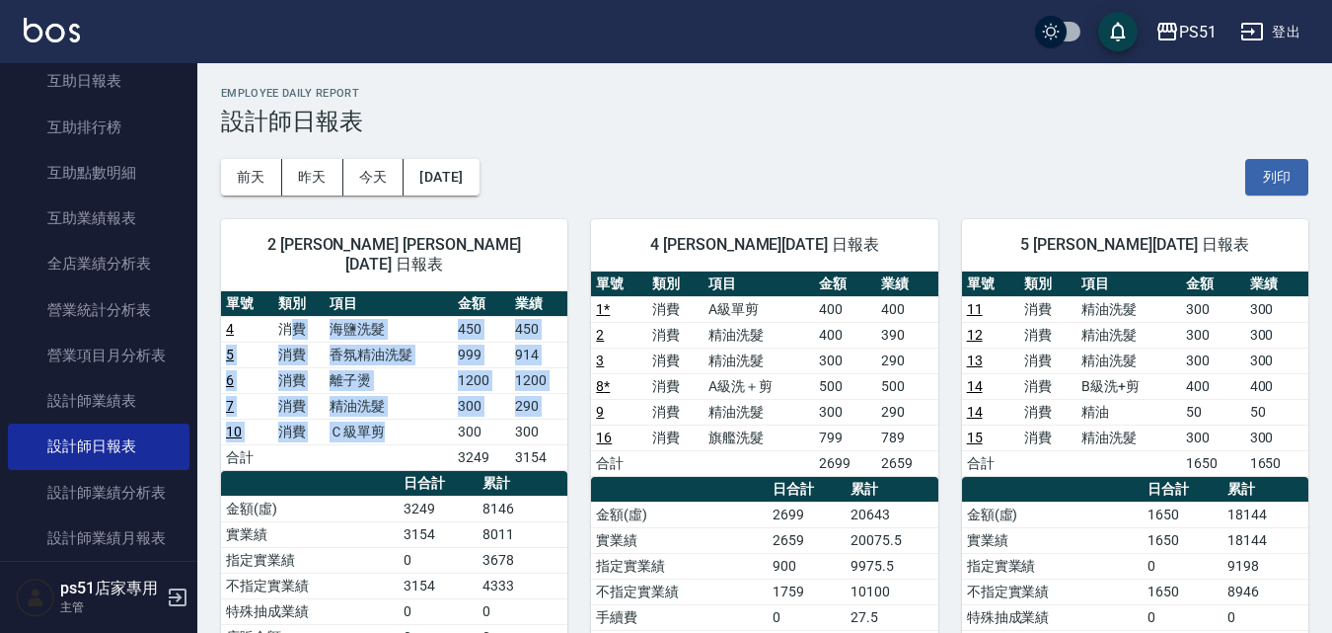
drag, startPoint x: 295, startPoint y: 304, endPoint x: 419, endPoint y: 403, distance: 158.8
click at [419, 403] on tbody "4 消費 海鹽洗髮 450 450 5 消費 香氛精油洗髮 999 914 6 消費 離子燙 1200 1200 7 消費 精油洗髮 300 290 10 消…" at bounding box center [394, 393] width 346 height 154
click at [439, 371] on td "離子燙" at bounding box center [389, 380] width 128 height 26
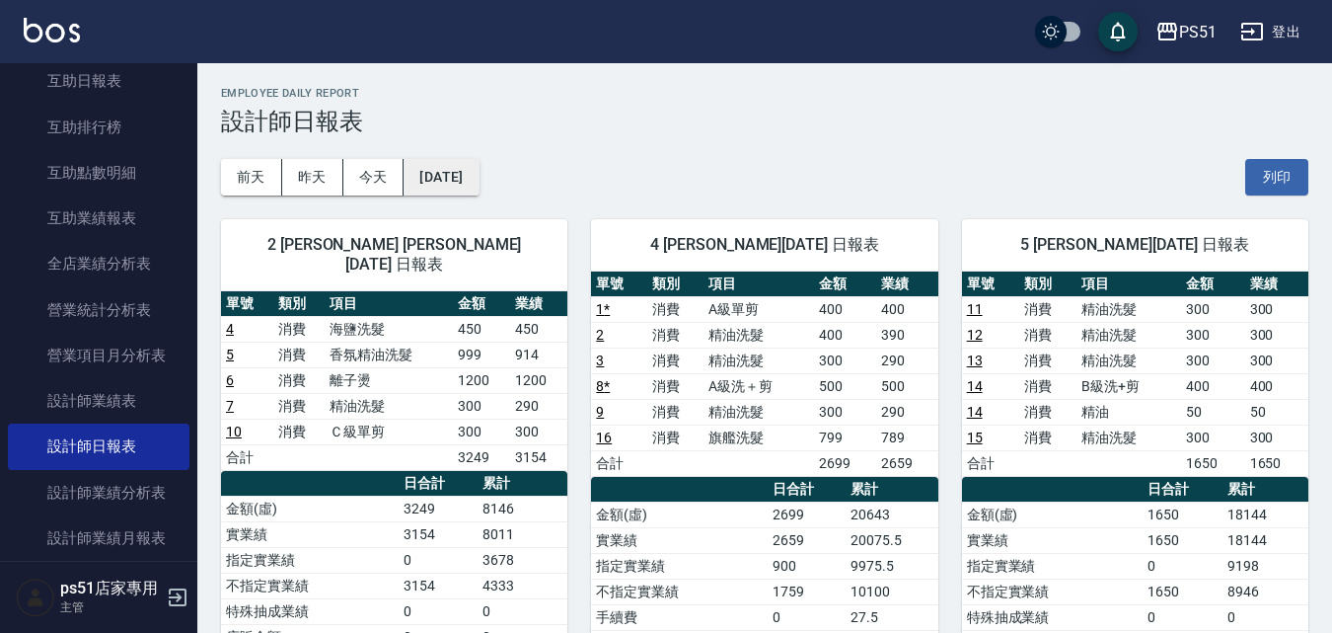
click at [479, 186] on button "[DATE]" at bounding box center [441, 177] width 75 height 37
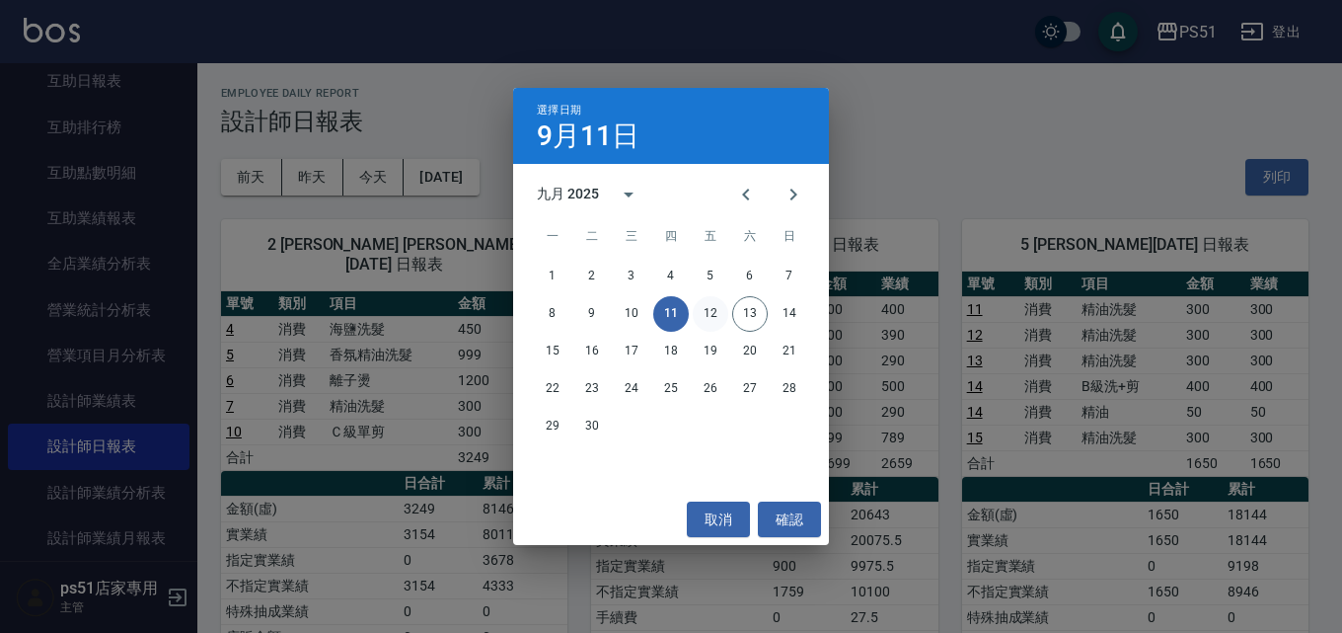
click at [715, 315] on button "12" at bounding box center [711, 314] width 36 height 36
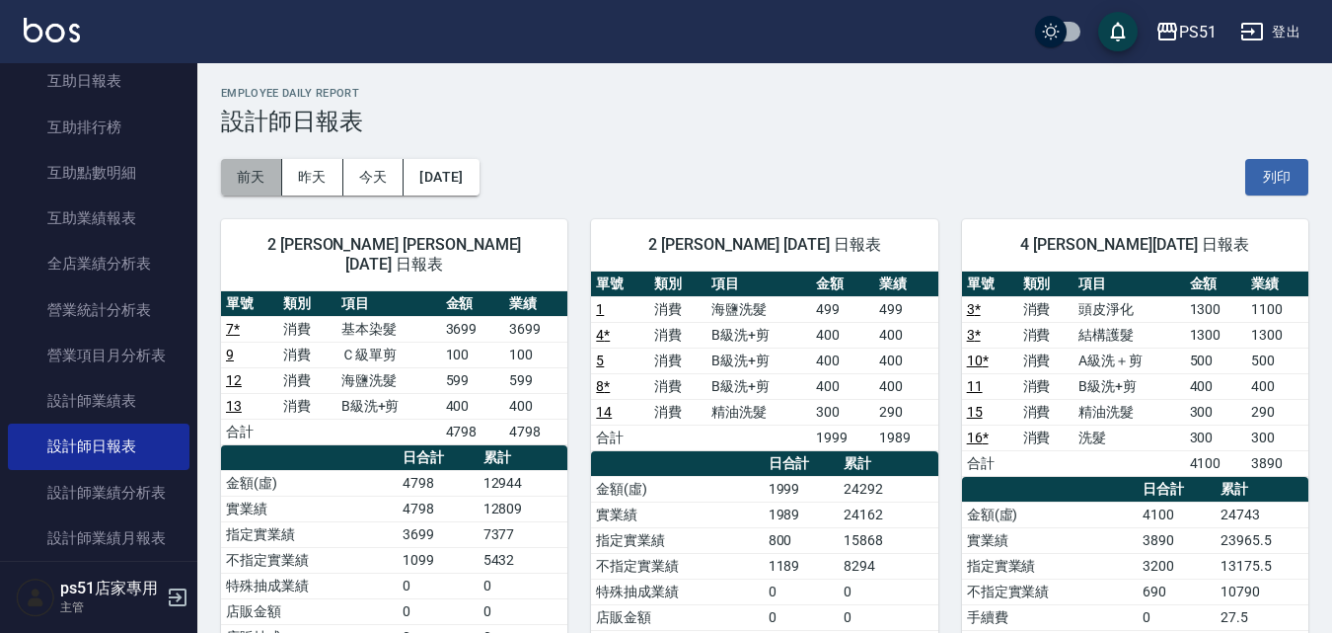
click at [253, 170] on button "前天" at bounding box center [251, 177] width 61 height 37
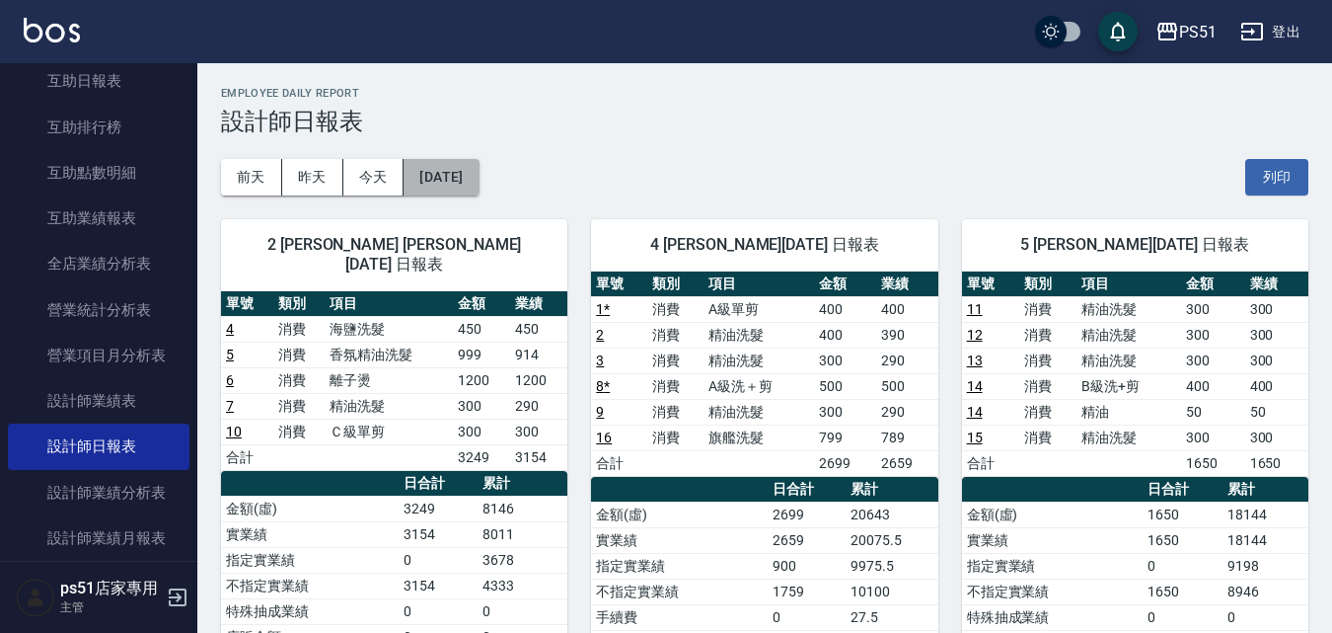
click at [479, 169] on button "[DATE]" at bounding box center [441, 177] width 75 height 37
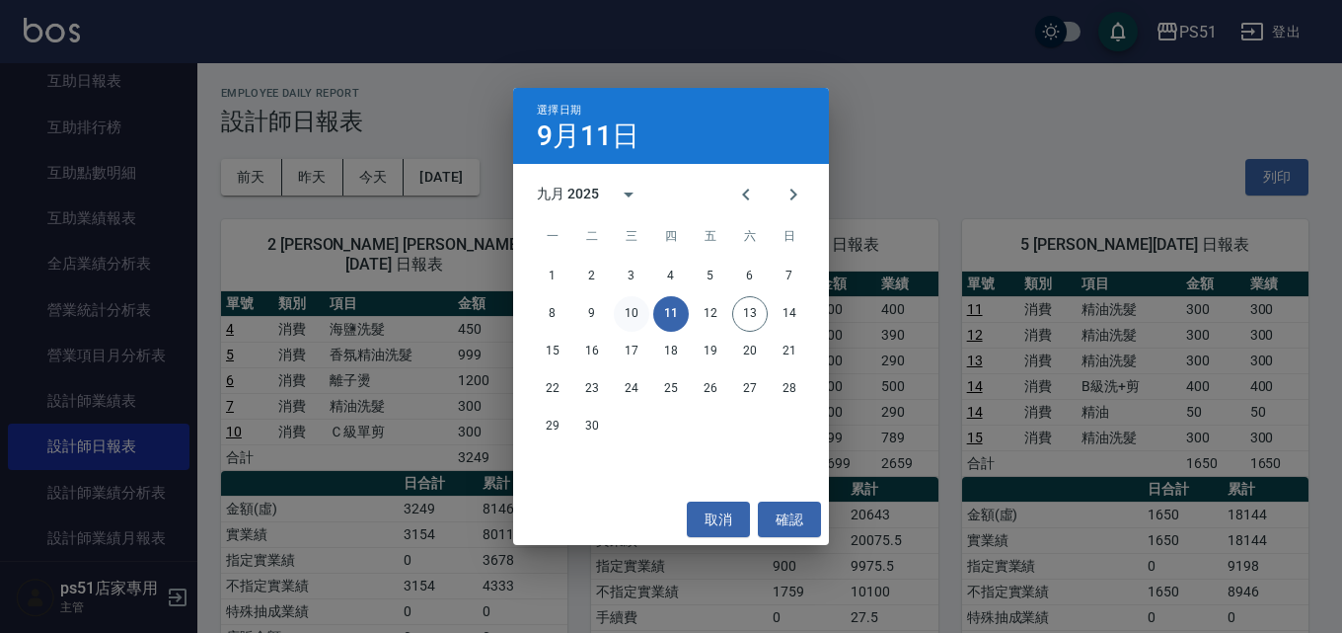
click at [625, 309] on button "10" at bounding box center [632, 314] width 36 height 36
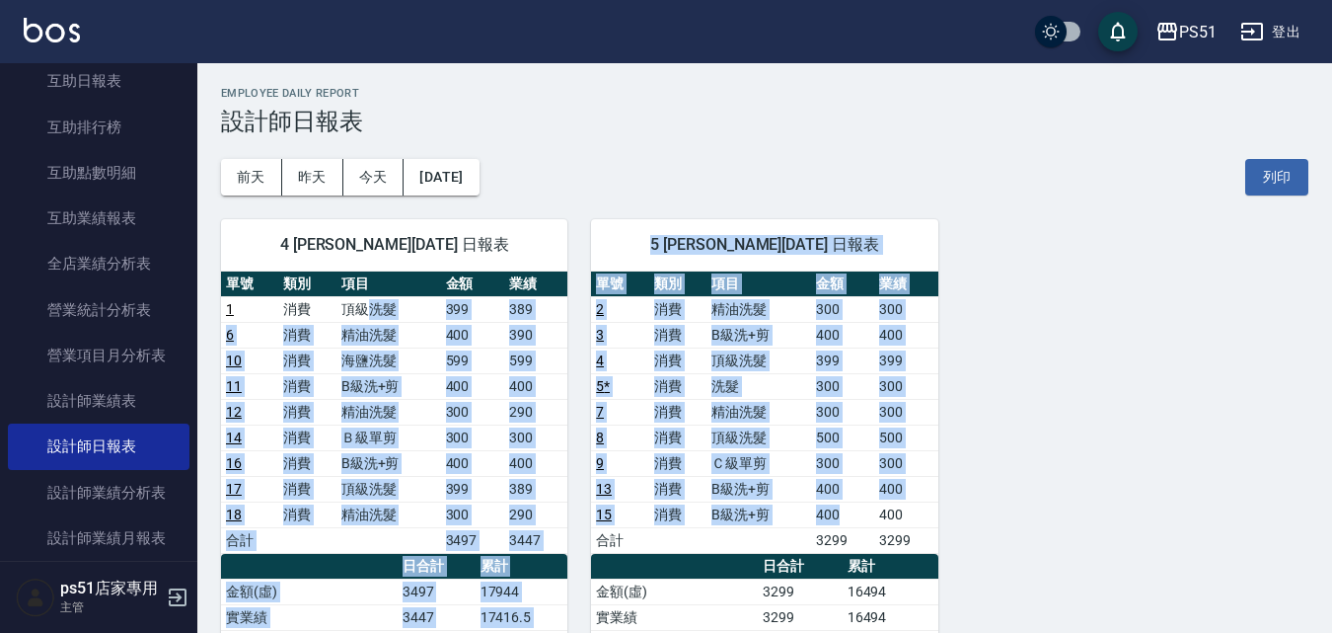
drag, startPoint x: 368, startPoint y: 309, endPoint x: 874, endPoint y: 512, distance: 544.7
click at [874, 512] on div "4 Bella 陳子田 09/10/2025 日報表 單號 類別 項目 金額 業績 1 消費 頂級洗髮 399 389 6 消費 精油洗髮 400 390 1…" at bounding box center [752, 604] width 1111 height 818
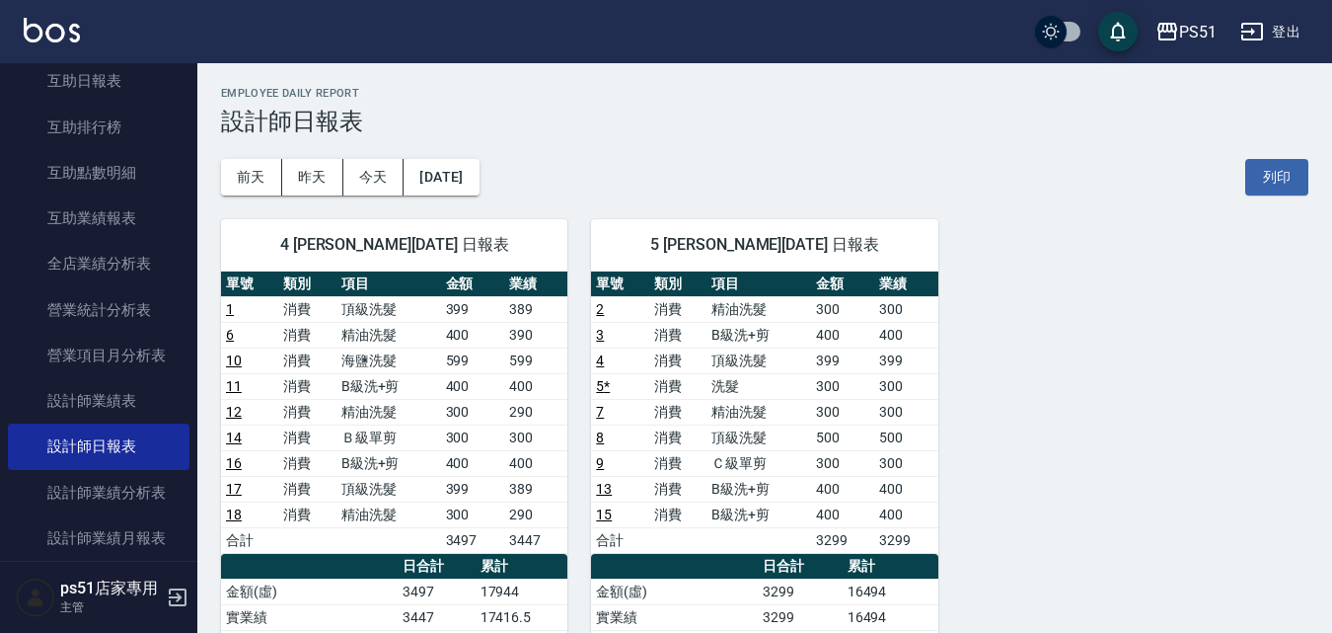
click at [1118, 409] on div "4 Bella 陳子田 09/10/2025 日報表 單號 類別 項目 金額 業績 1 消費 頂級洗髮 399 389 6 消費 精油洗髮 400 390 1…" at bounding box center [752, 604] width 1111 height 818
click at [376, 183] on button "今天" at bounding box center [373, 177] width 61 height 37
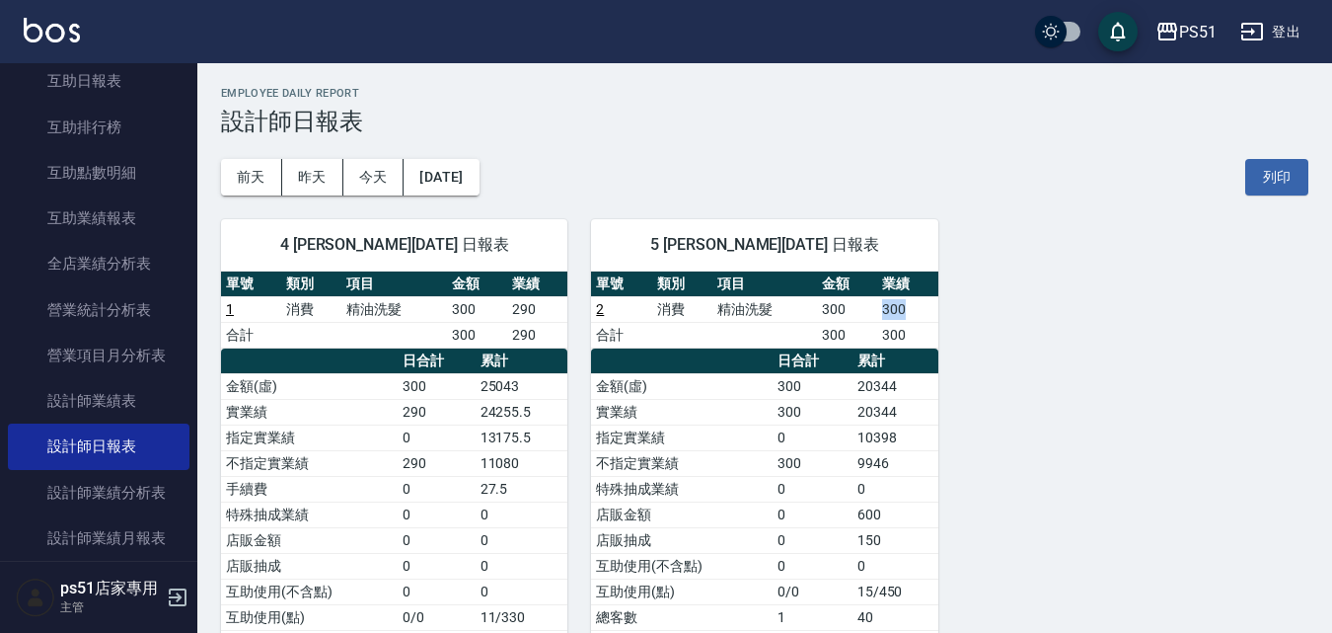
drag, startPoint x: 877, startPoint y: 314, endPoint x: 926, endPoint y: 320, distance: 48.7
click at [926, 320] on td "300" at bounding box center [907, 309] width 60 height 26
drag, startPoint x: 492, startPoint y: 308, endPoint x: 558, endPoint y: 323, distance: 67.8
click at [558, 323] on tbody "1 消費 精油洗髮 300 290 合計 300 290" at bounding box center [394, 321] width 346 height 51
click at [975, 363] on div "4 Bella 陳子田 09/13/2025 日報表 單號 類別 項目 金額 業績 1 消費 精油洗髮 300 290 合計 300 290 日合計 累計 金…" at bounding box center [752, 501] width 1111 height 613
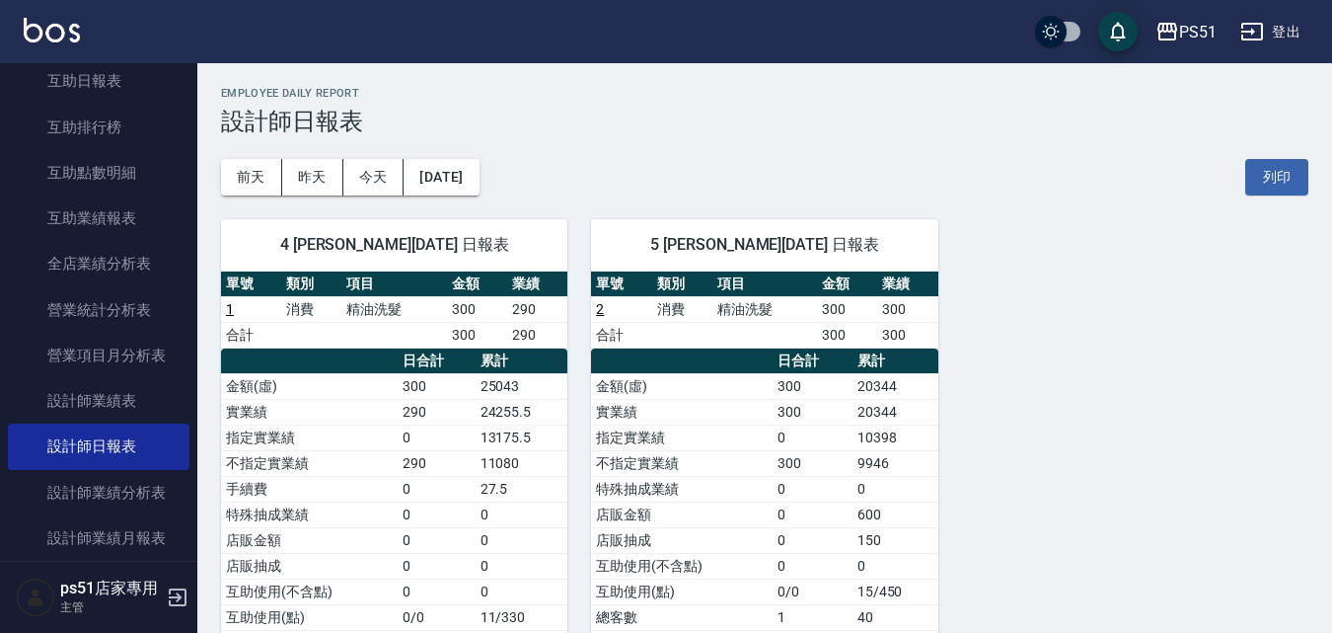
drag, startPoint x: 907, startPoint y: 246, endPoint x: 663, endPoint y: 254, distance: 243.9
click at [663, 254] on span "5 Willa 吳怡靚 09/13/2025 日報表" at bounding box center [764, 245] width 299 height 20
drag, startPoint x: 917, startPoint y: 311, endPoint x: 885, endPoint y: 308, distance: 31.7
click at [885, 308] on td "300" at bounding box center [907, 309] width 60 height 26
click at [1019, 266] on div "4 Bella 陳子田 09/13/2025 日報表 單號 類別 項目 金額 業績 1 消費 精油洗髮 300 290 合計 300 290 日合計 累計 金…" at bounding box center [752, 501] width 1111 height 613
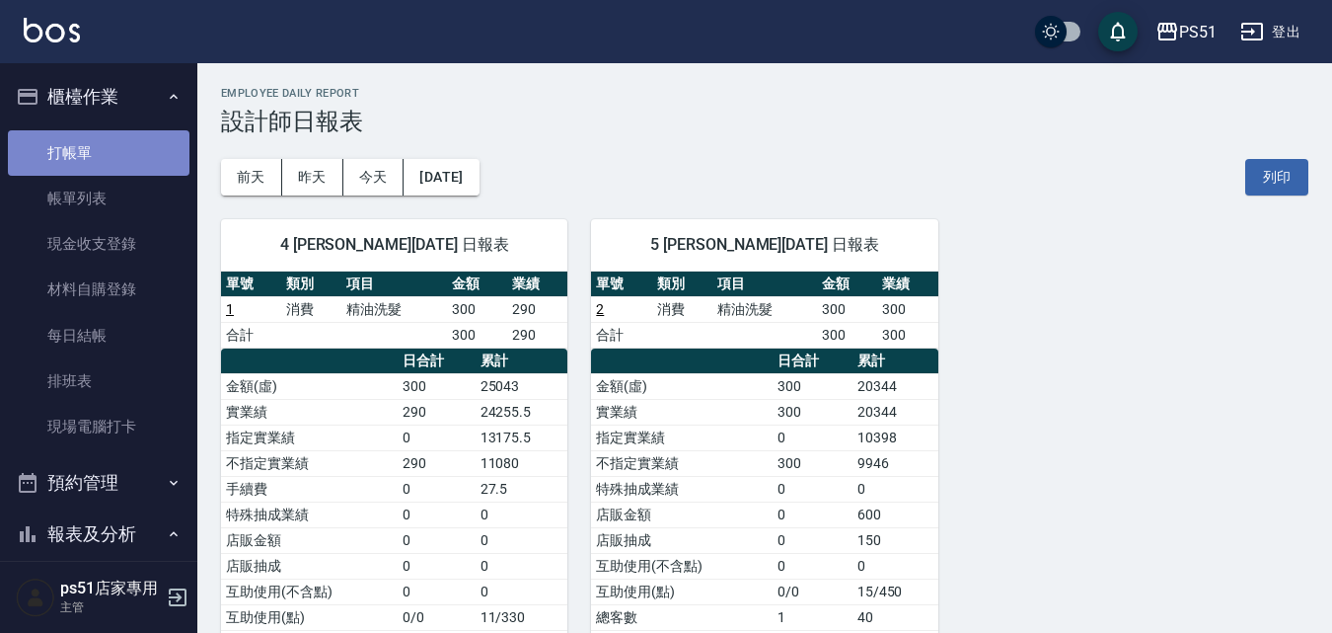
click at [116, 163] on link "打帳單" at bounding box center [99, 152] width 182 height 45
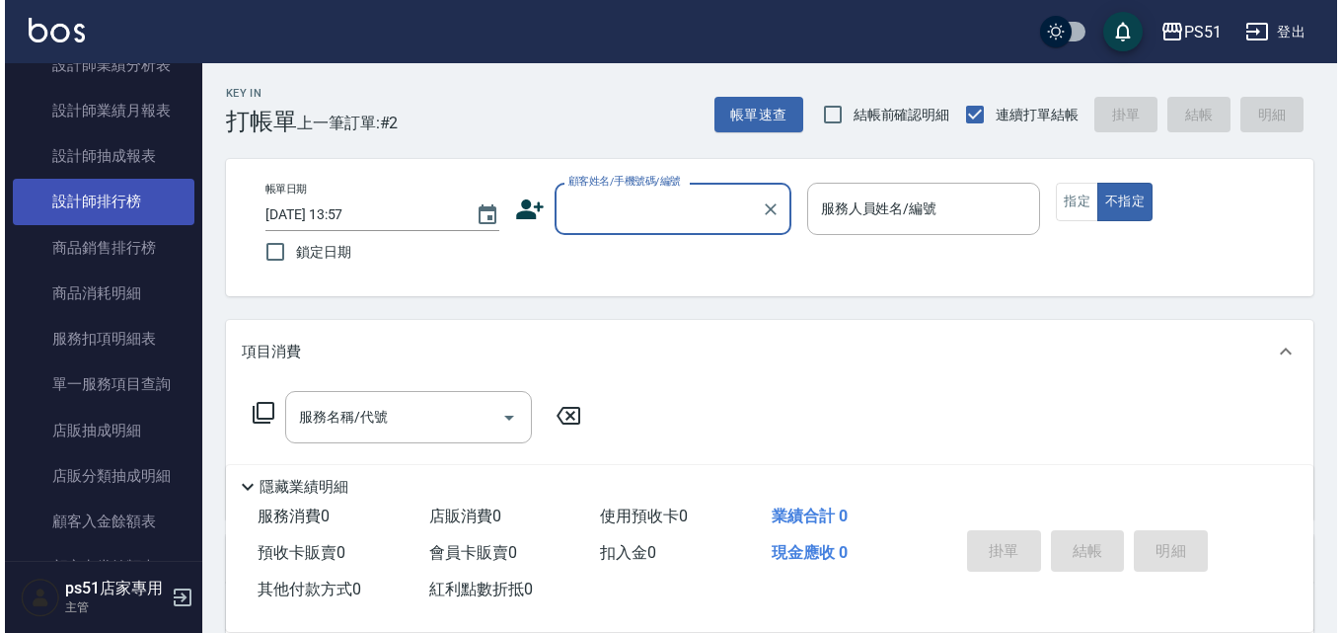
scroll to position [1152, 0]
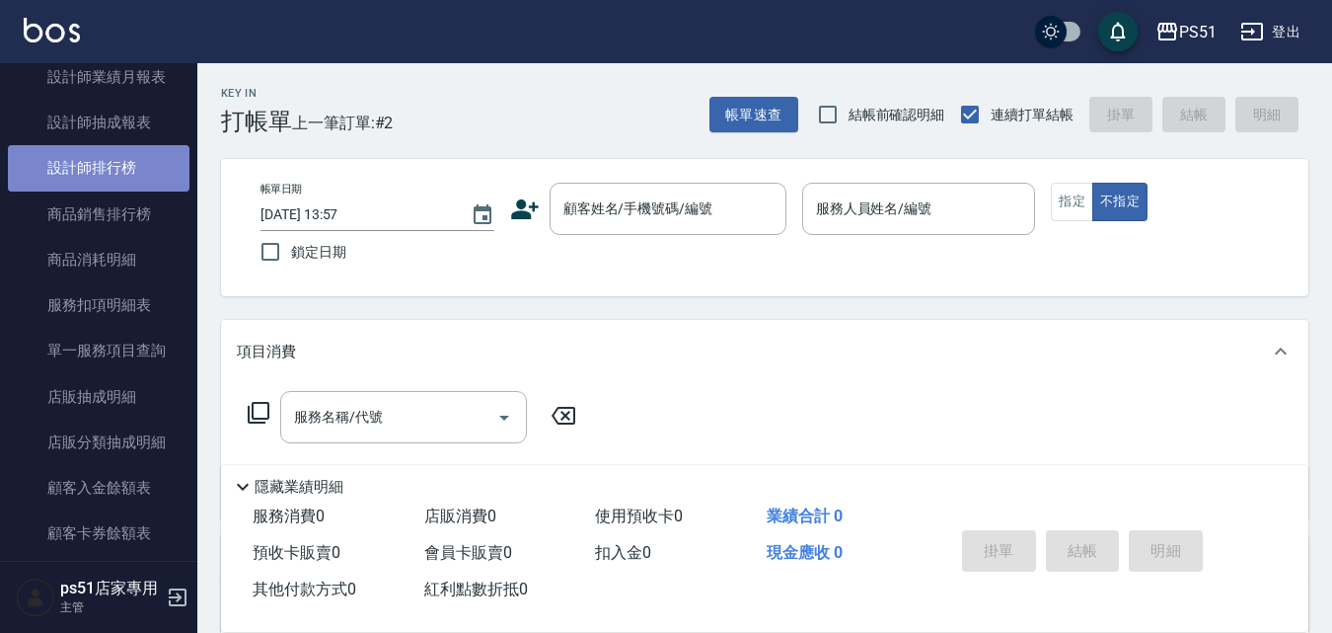
click at [139, 177] on link "設計師排行榜" at bounding box center [99, 167] width 182 height 45
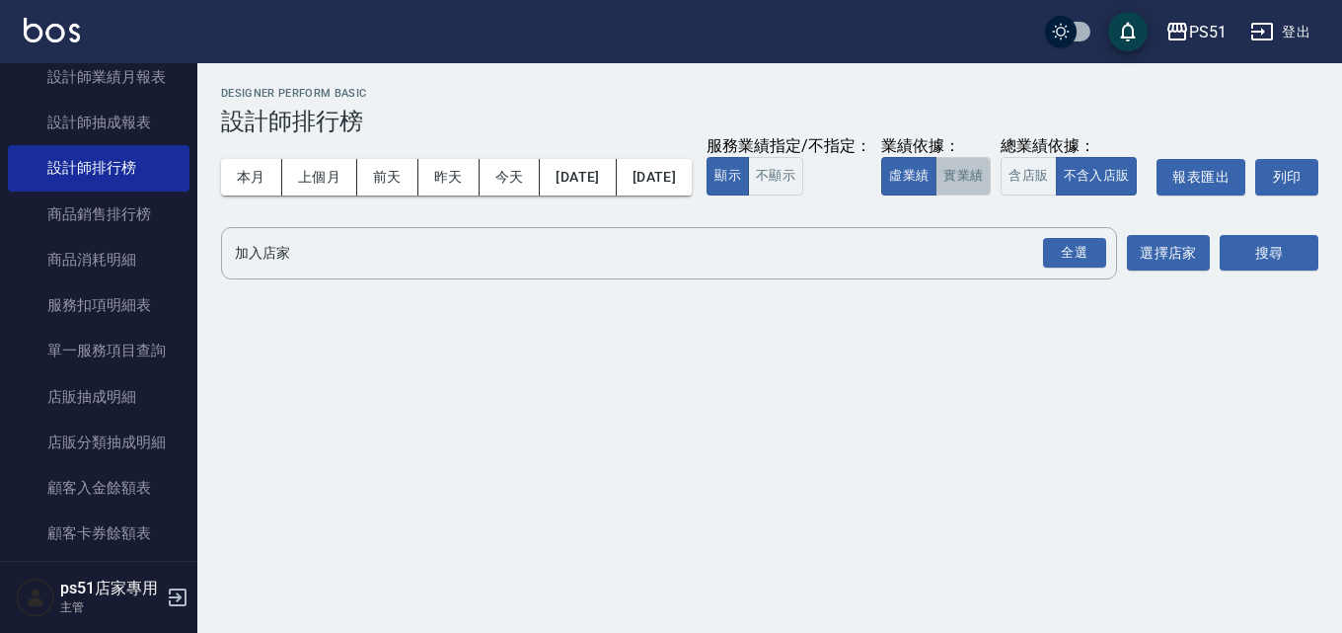
click at [936, 195] on button "實業績" at bounding box center [963, 176] width 55 height 38
click at [1092, 268] on div "全選" at bounding box center [1074, 253] width 63 height 31
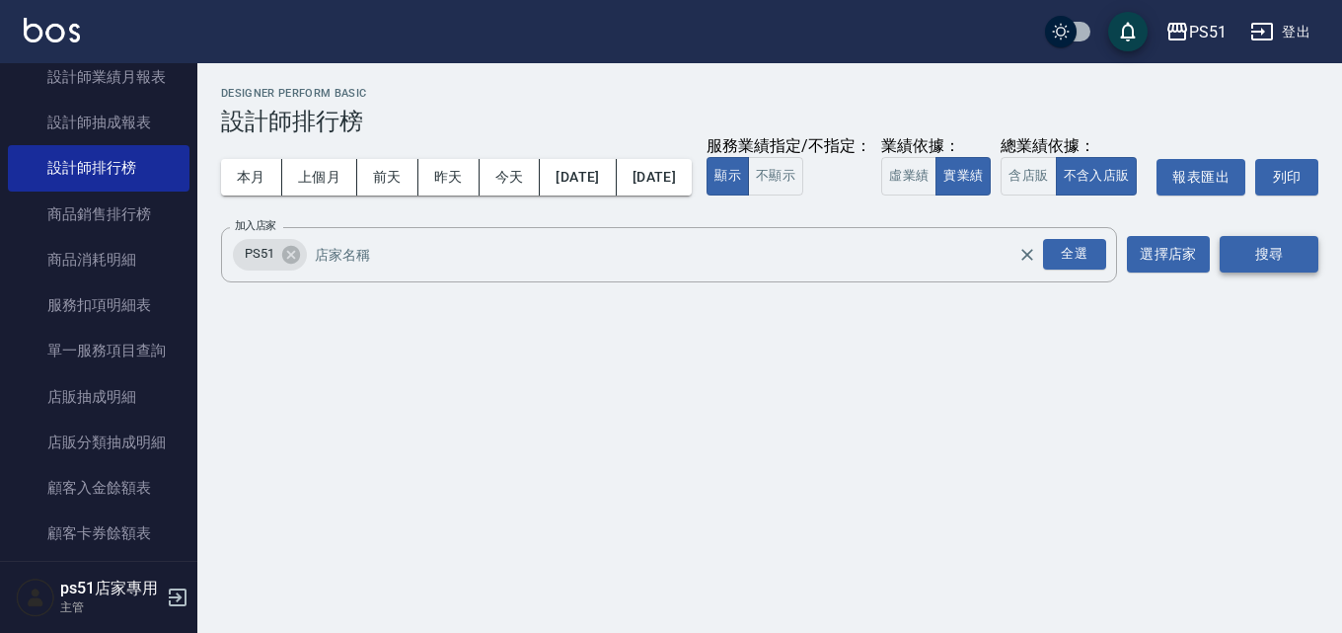
click at [1288, 272] on button "搜尋" at bounding box center [1269, 254] width 99 height 37
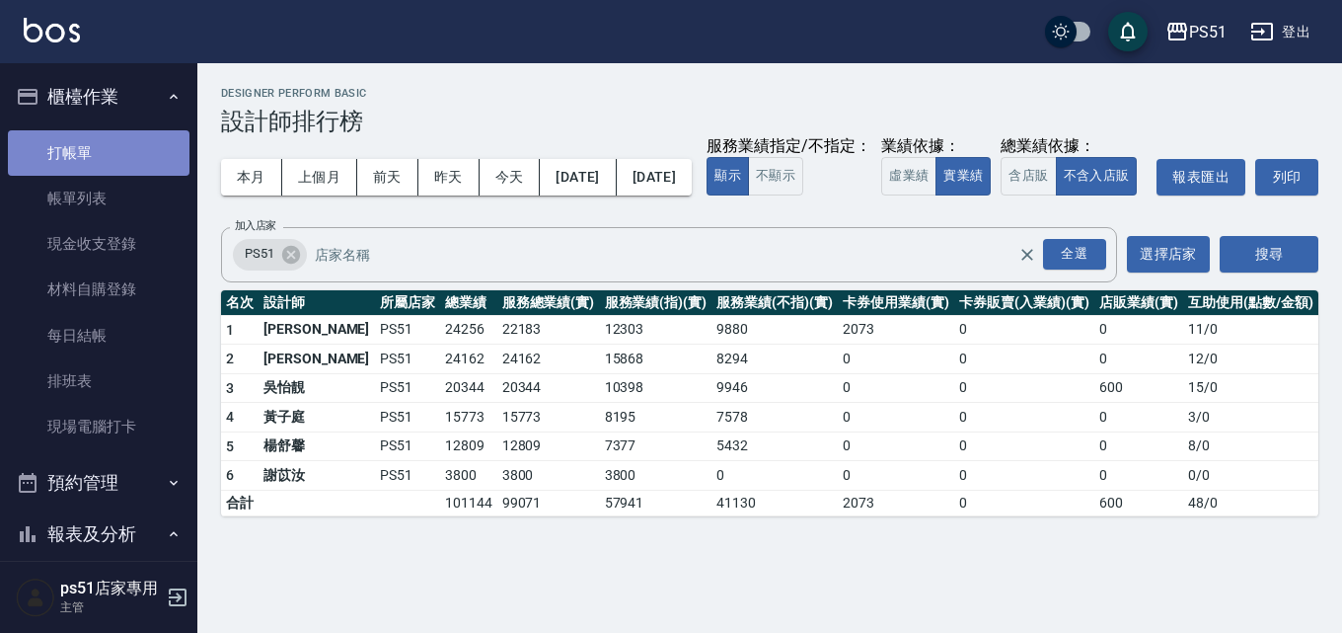
click at [115, 168] on link "打帳單" at bounding box center [99, 152] width 182 height 45
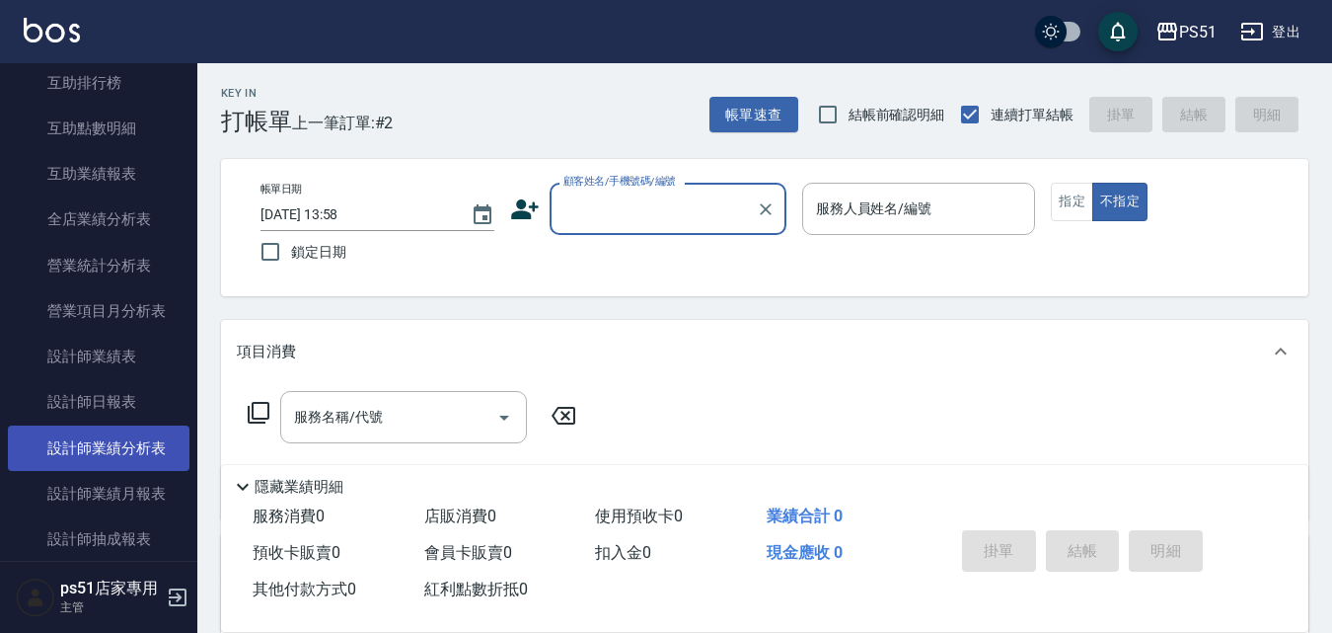
scroll to position [965, 0]
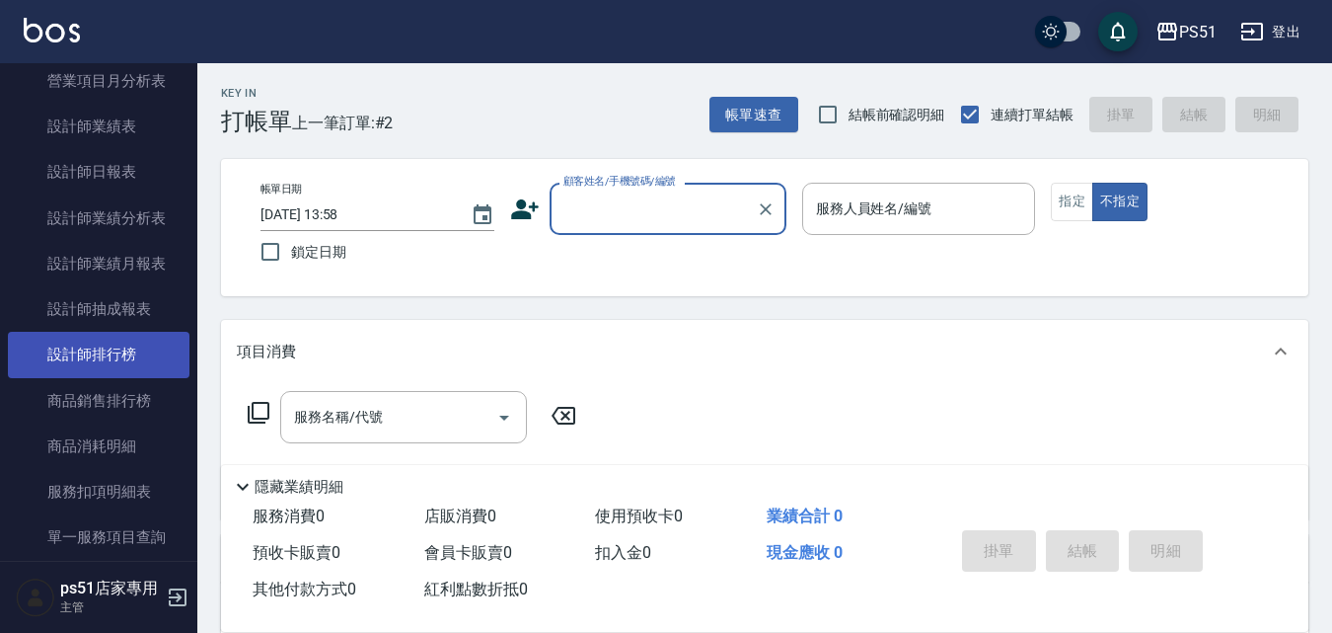
click at [157, 375] on link "設計師排行榜" at bounding box center [99, 354] width 182 height 45
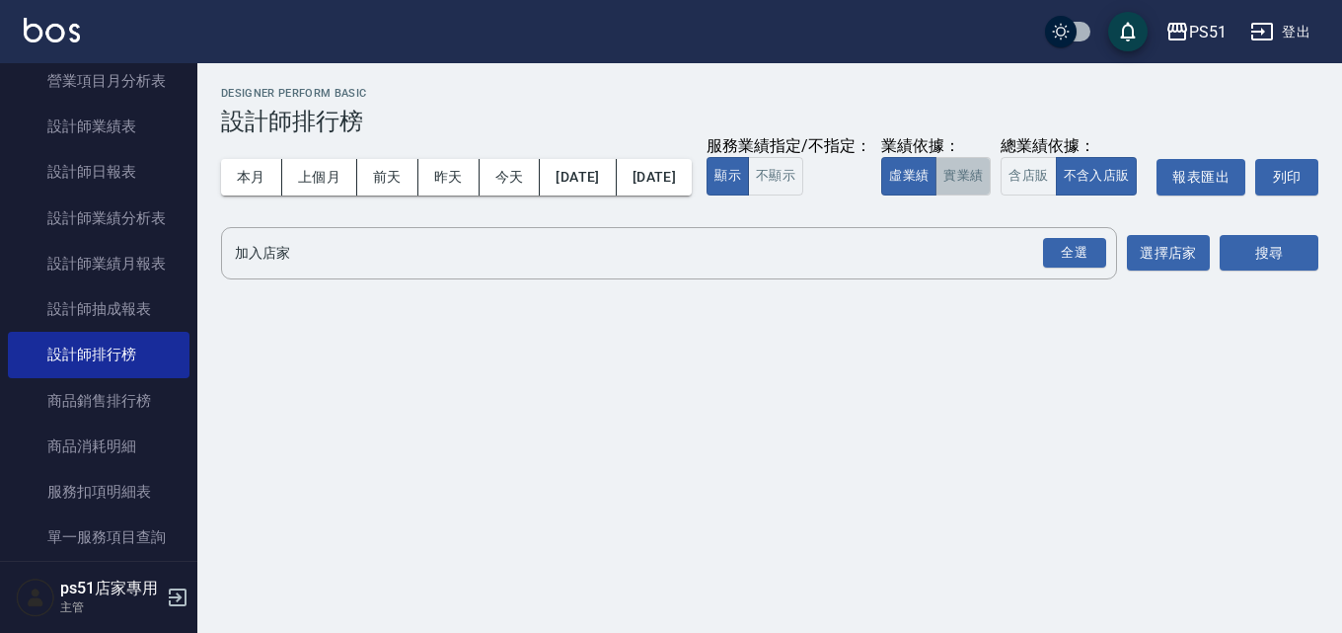
click at [936, 195] on button "實業績" at bounding box center [963, 176] width 55 height 38
click at [1069, 268] on div "全選" at bounding box center [1074, 253] width 63 height 31
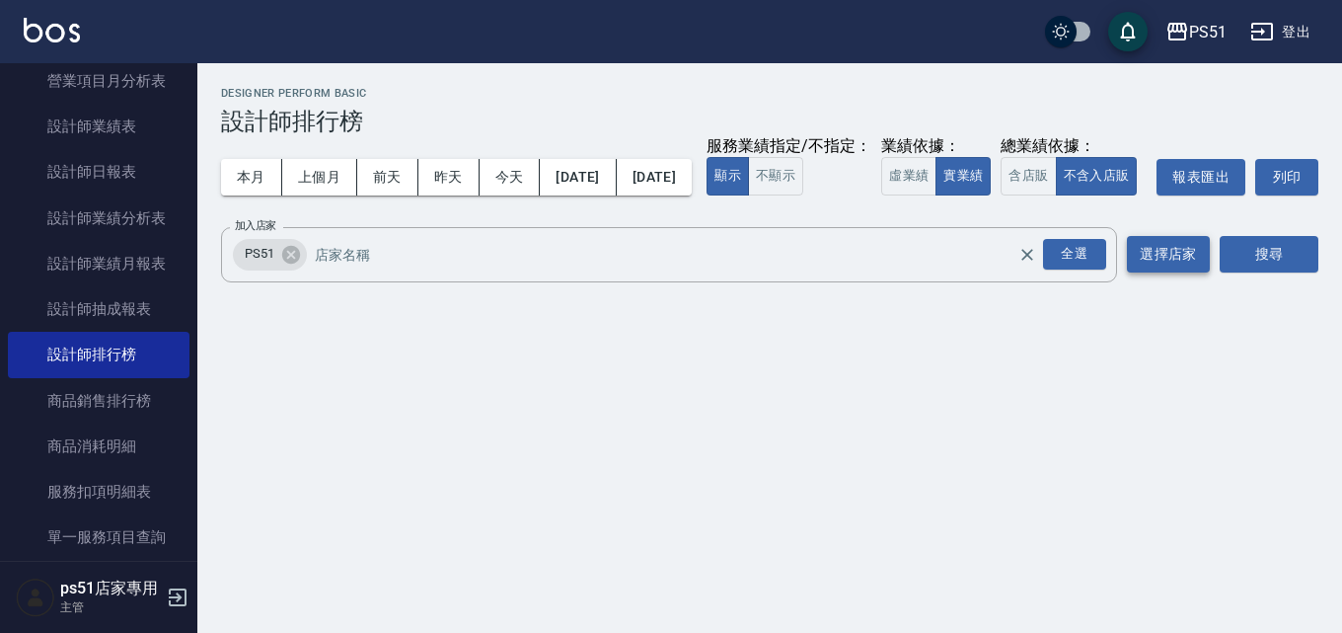
click at [1205, 272] on button "選擇店家" at bounding box center [1168, 254] width 83 height 37
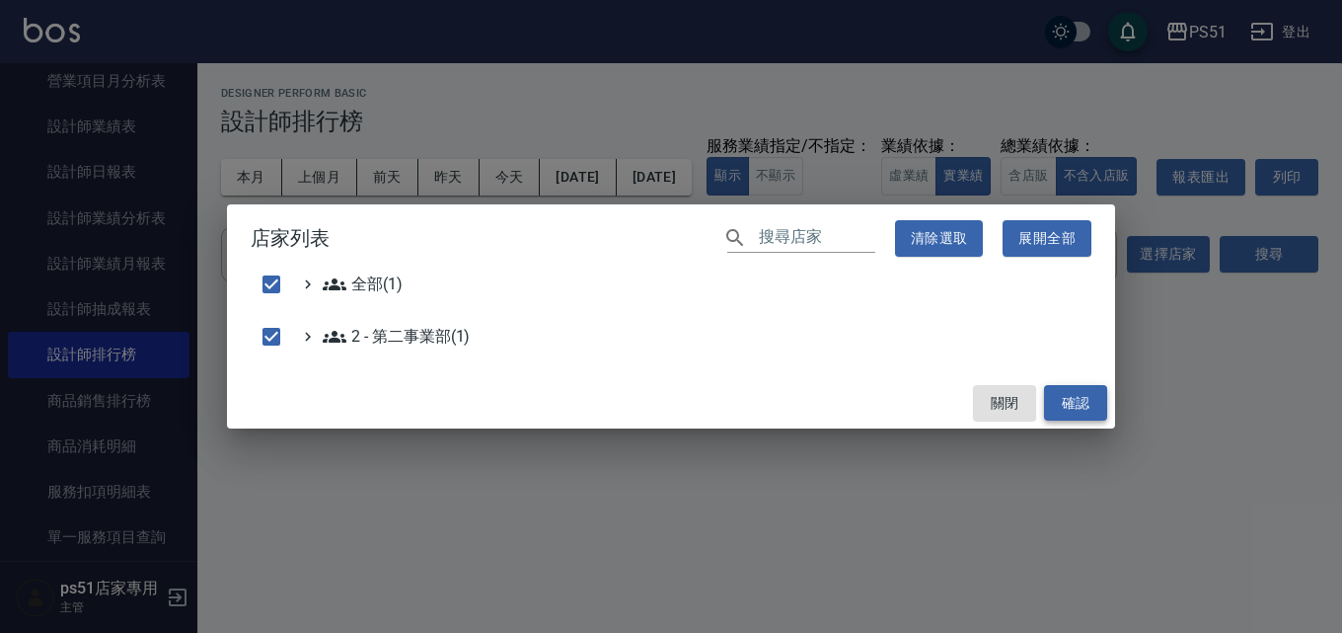
click at [1071, 399] on button "確認" at bounding box center [1075, 403] width 63 height 37
checkbox input "false"
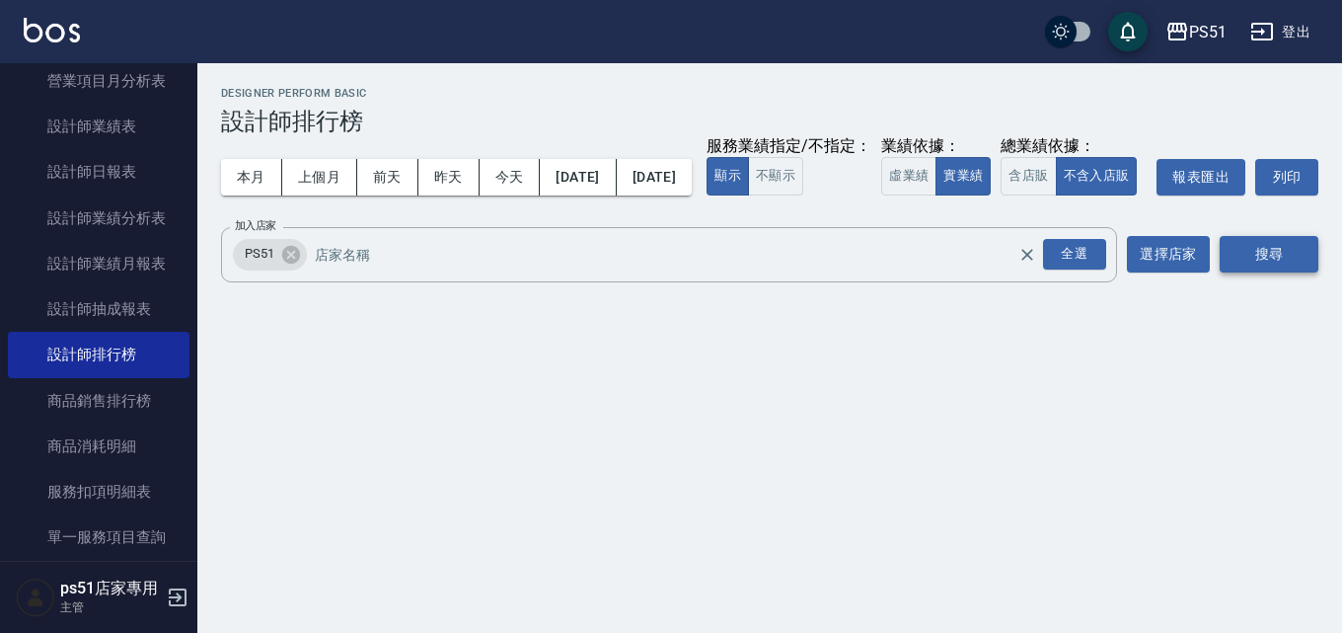
click at [1269, 272] on button "搜尋" at bounding box center [1269, 254] width 99 height 37
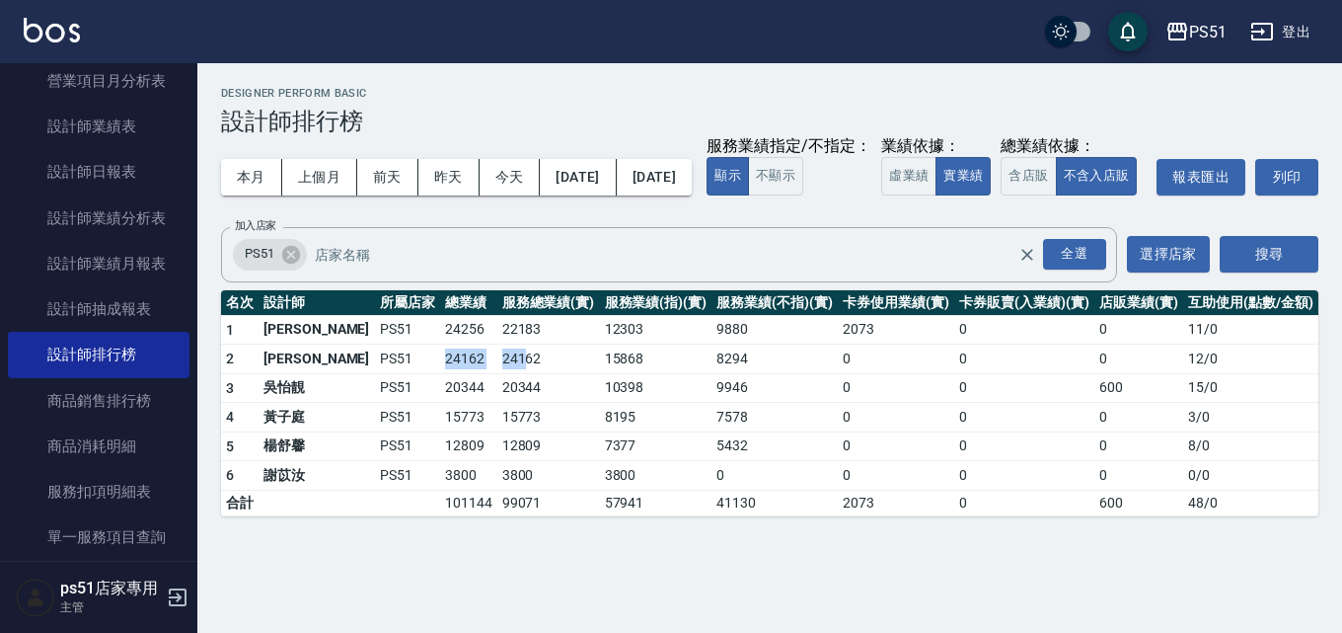
drag, startPoint x: 389, startPoint y: 395, endPoint x: 476, endPoint y: 409, distance: 87.9
click at [476, 374] on tr "2 蔡楦梓 PS51 24162 24162 15868 8294 0 0 0 12 / 0" at bounding box center [770, 359] width 1098 height 30
click at [516, 374] on td "24162" at bounding box center [548, 359] width 103 height 30
click at [616, 176] on button "[DATE]" at bounding box center [578, 177] width 76 height 37
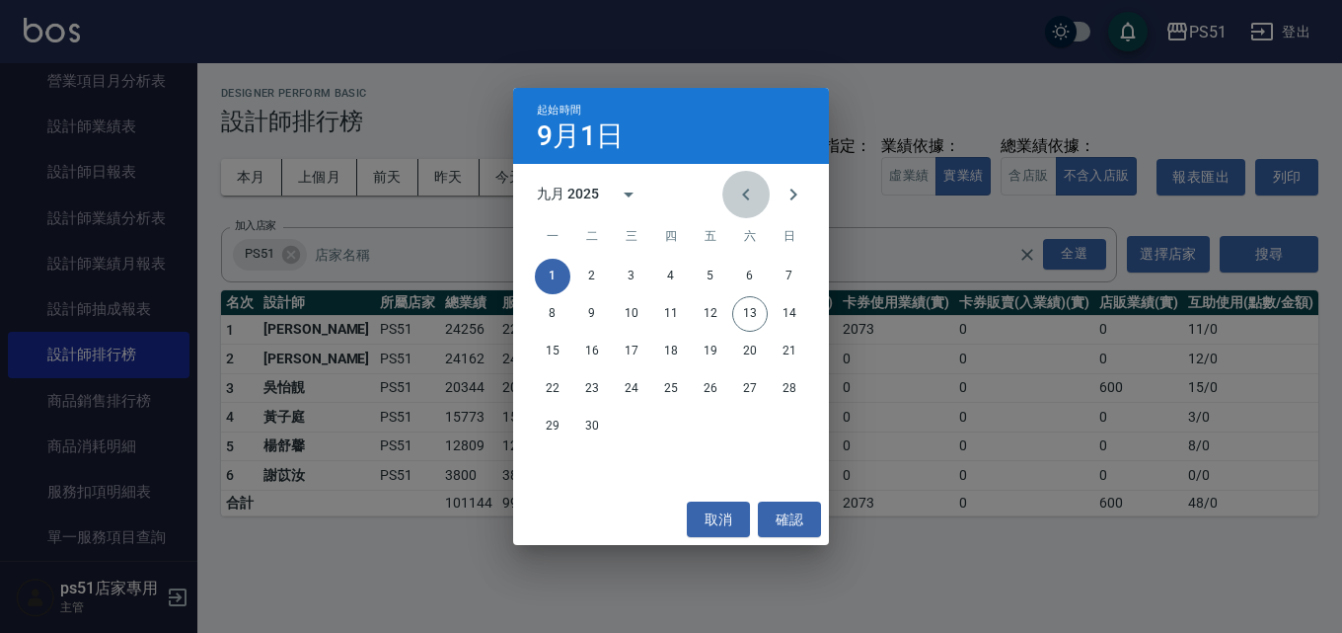
click at [745, 190] on icon "Previous month" at bounding box center [746, 195] width 24 height 24
click at [745, 193] on icon "Previous month" at bounding box center [745, 195] width 7 height 12
click at [743, 197] on icon "Previous month" at bounding box center [746, 195] width 24 height 24
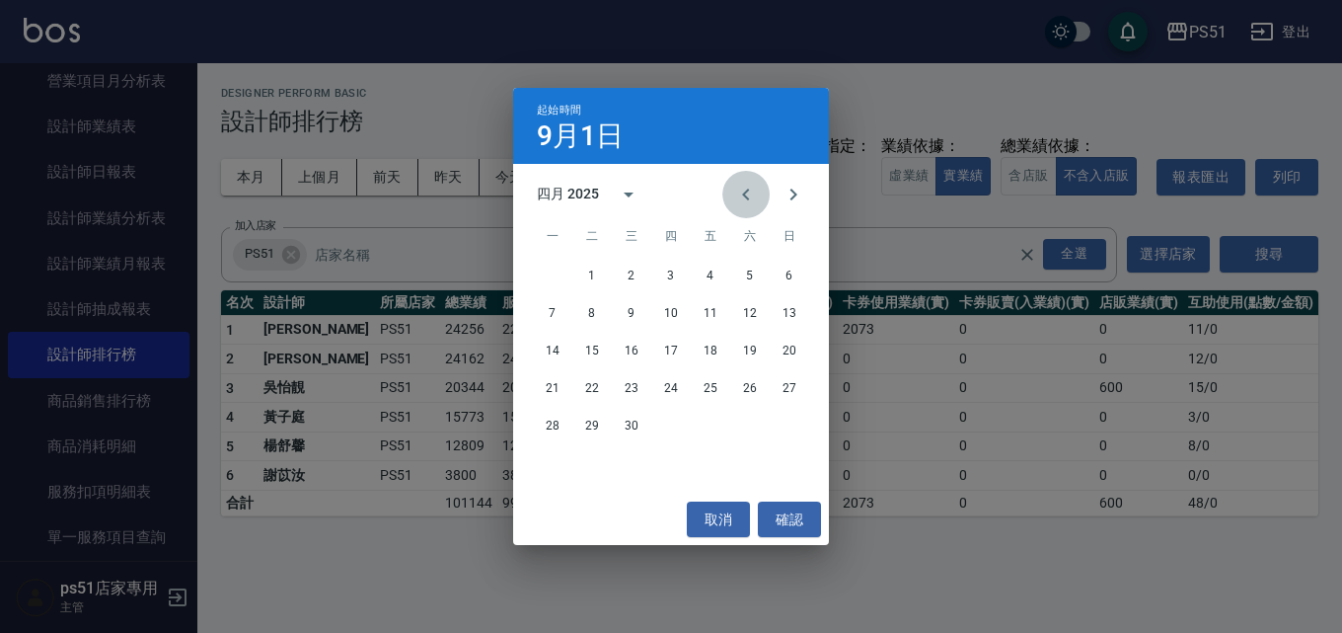
click at [743, 197] on icon "Previous month" at bounding box center [746, 195] width 24 height 24
click at [666, 349] on button "13" at bounding box center [671, 352] width 36 height 36
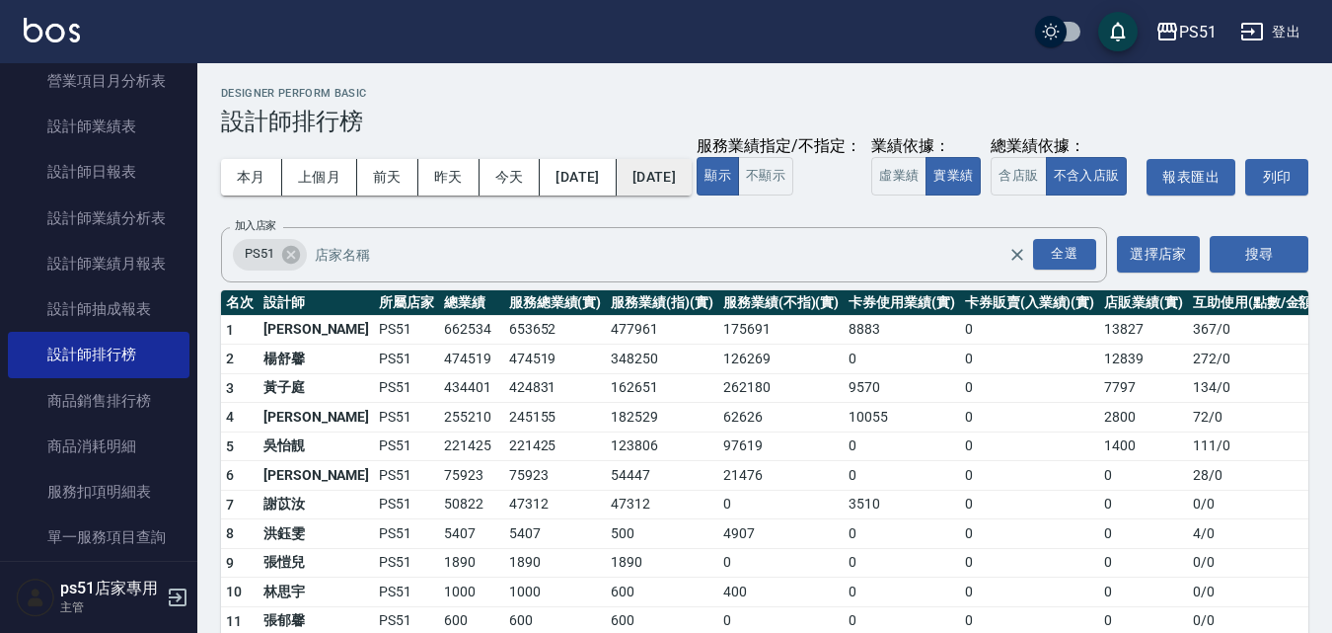
click at [692, 183] on button "[DATE]" at bounding box center [654, 177] width 75 height 37
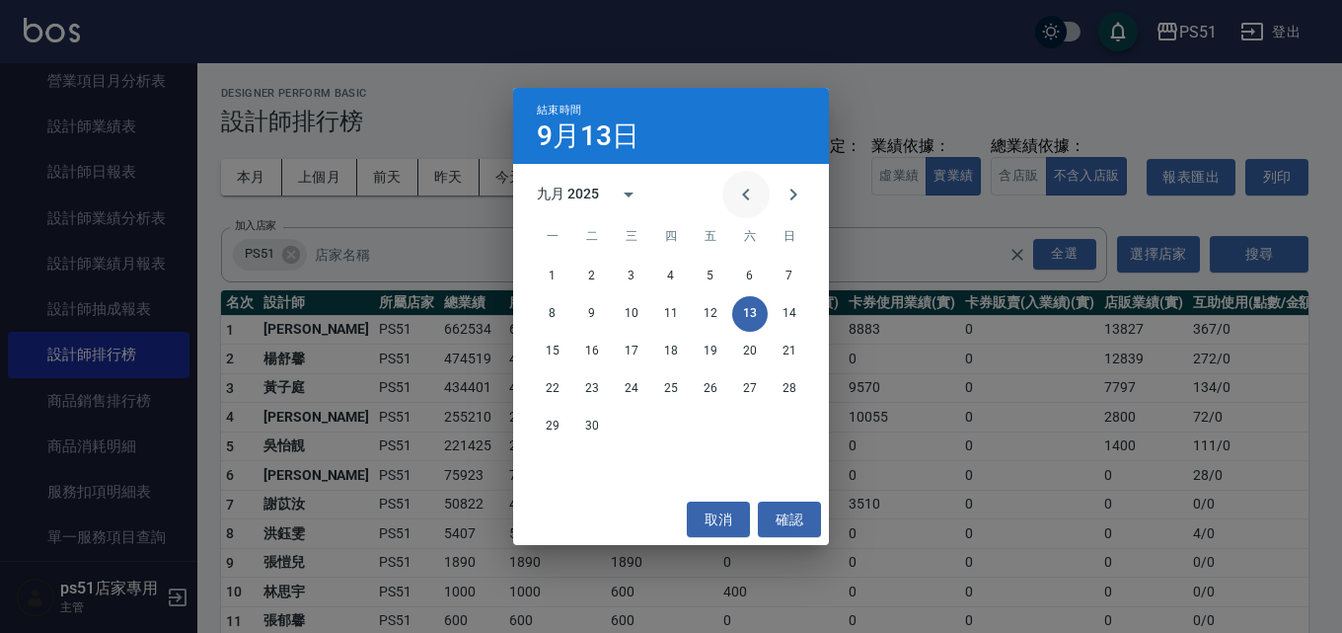
click at [738, 192] on icon "Previous month" at bounding box center [746, 195] width 24 height 24
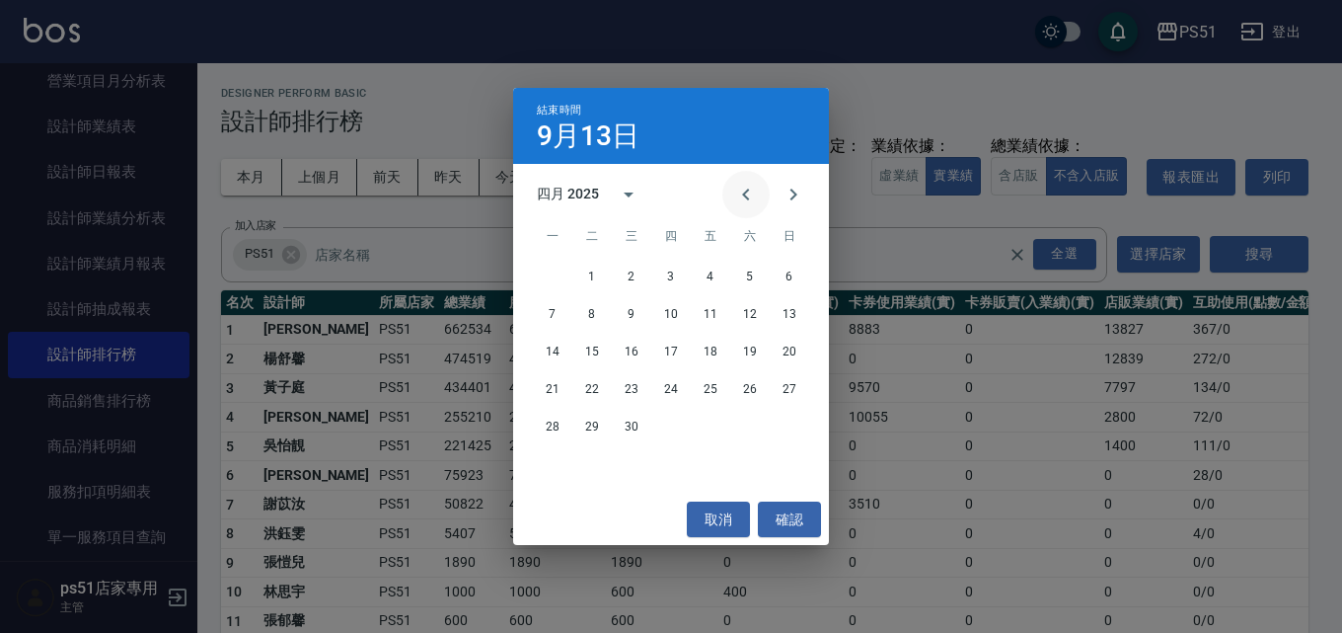
click at [738, 192] on icon "Previous month" at bounding box center [746, 195] width 24 height 24
click at [677, 355] on button "13" at bounding box center [671, 352] width 36 height 36
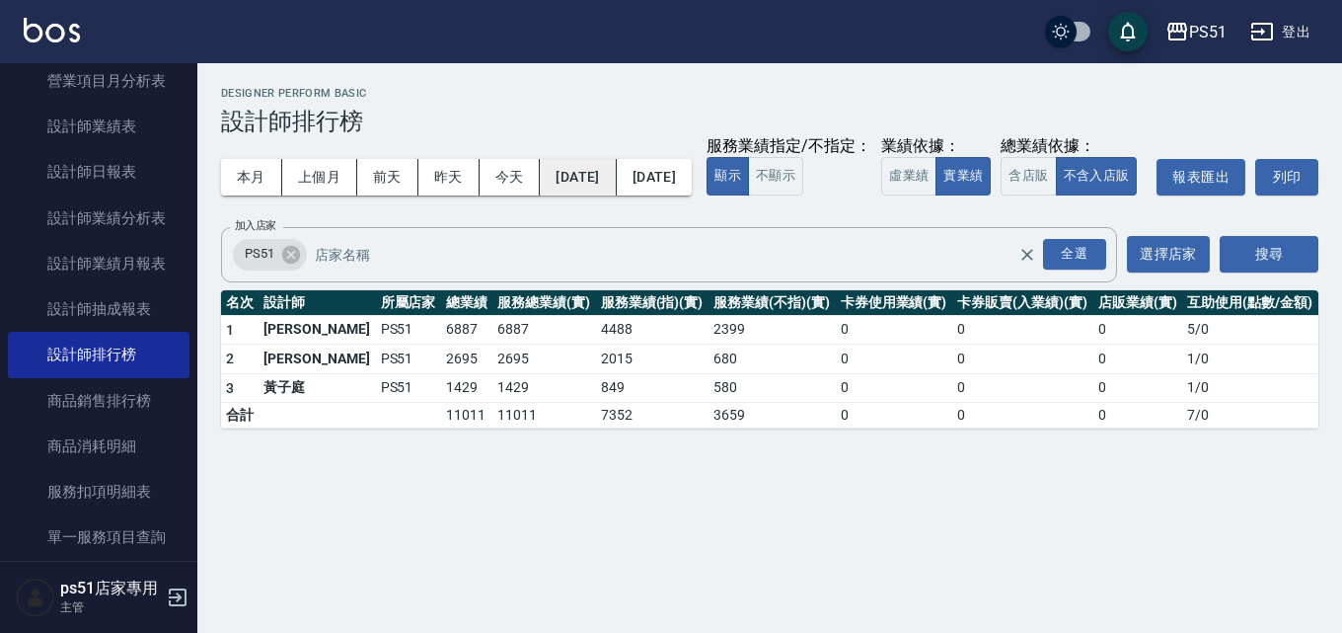
click at [582, 190] on button "2025/02/13" at bounding box center [578, 177] width 76 height 37
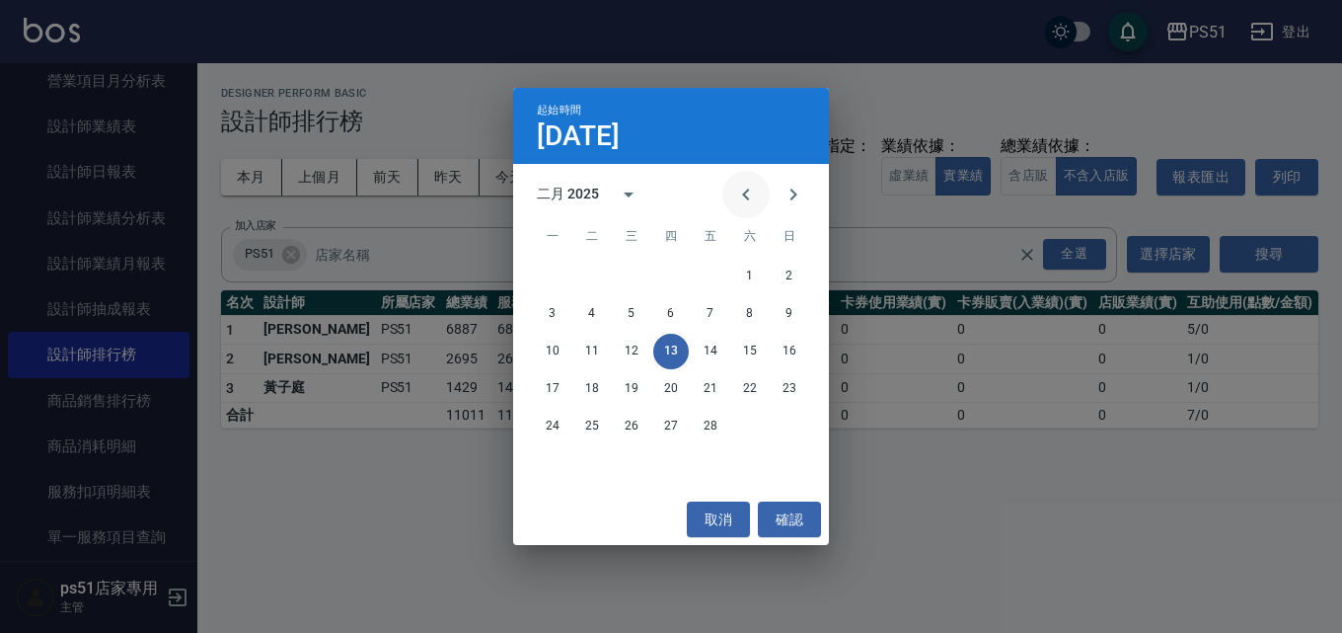
click at [747, 200] on icon "Previous month" at bounding box center [746, 195] width 24 height 24
click at [622, 278] on button "1" at bounding box center [632, 277] width 36 height 36
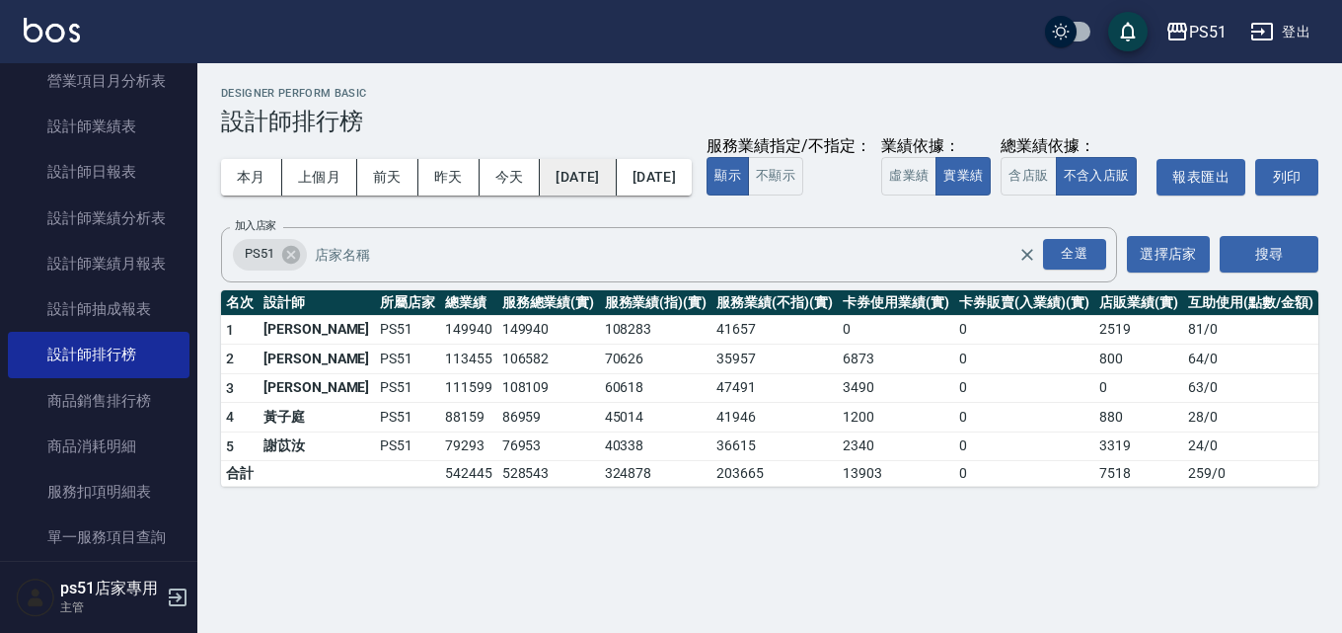
click at [616, 179] on button "2025/01/01" at bounding box center [578, 177] width 76 height 37
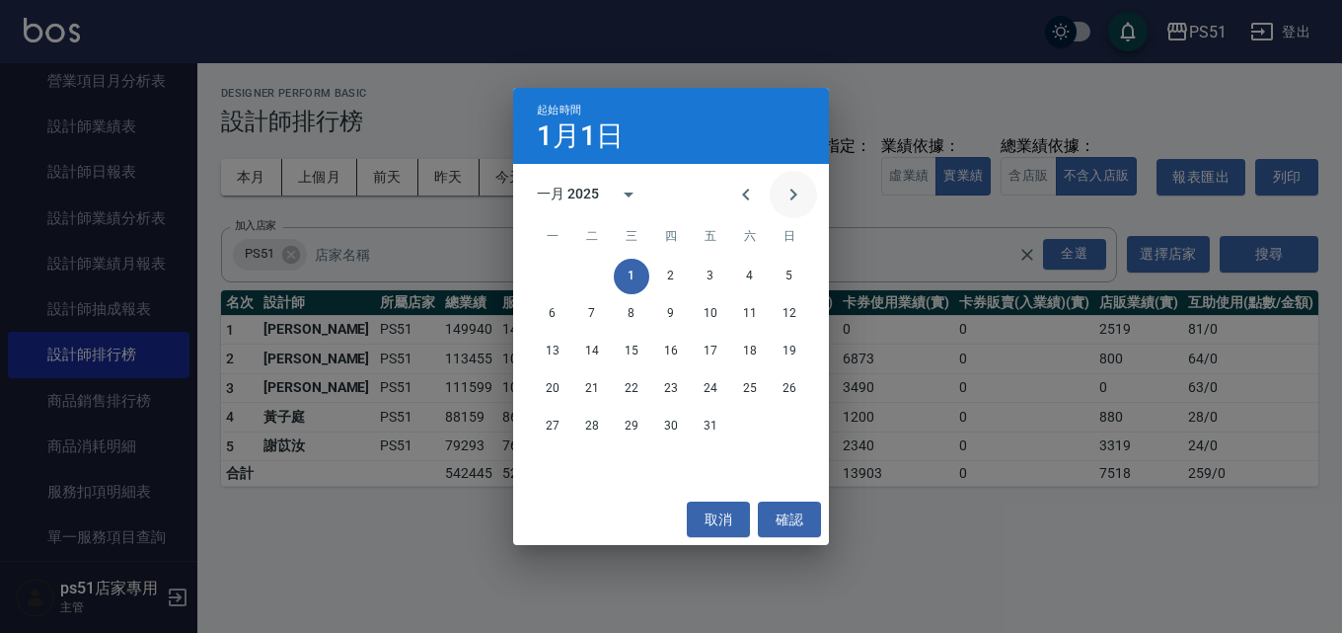
click at [803, 190] on icon "Next month" at bounding box center [794, 195] width 24 height 24
click at [757, 271] on button "1" at bounding box center [750, 277] width 36 height 36
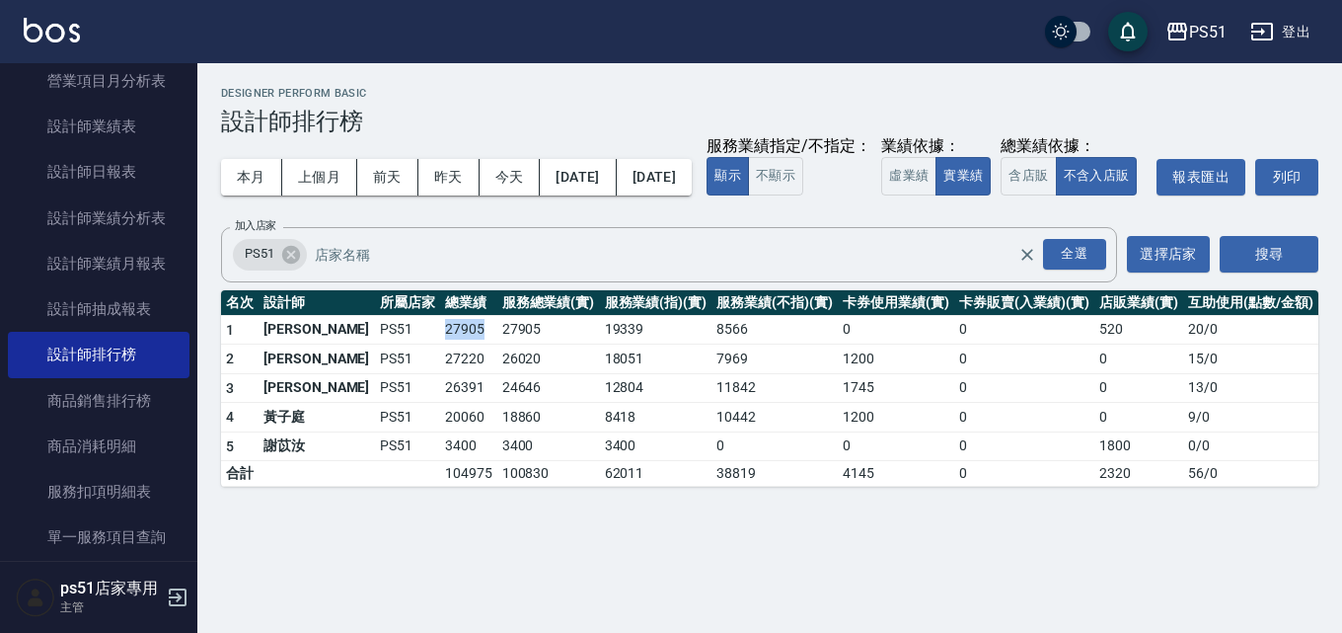
drag, startPoint x: 377, startPoint y: 369, endPoint x: 441, endPoint y: 375, distance: 64.4
click at [443, 344] on tr "1 蔡楦梓 PS51 27905 27905 19339 8566 0 0 520 20 / 0" at bounding box center [770, 330] width 1098 height 30
drag, startPoint x: 388, startPoint y: 400, endPoint x: 424, endPoint y: 402, distance: 36.6
click at [440, 374] on td "27220" at bounding box center [468, 359] width 57 height 30
click at [497, 374] on td "26020" at bounding box center [548, 359] width 103 height 30
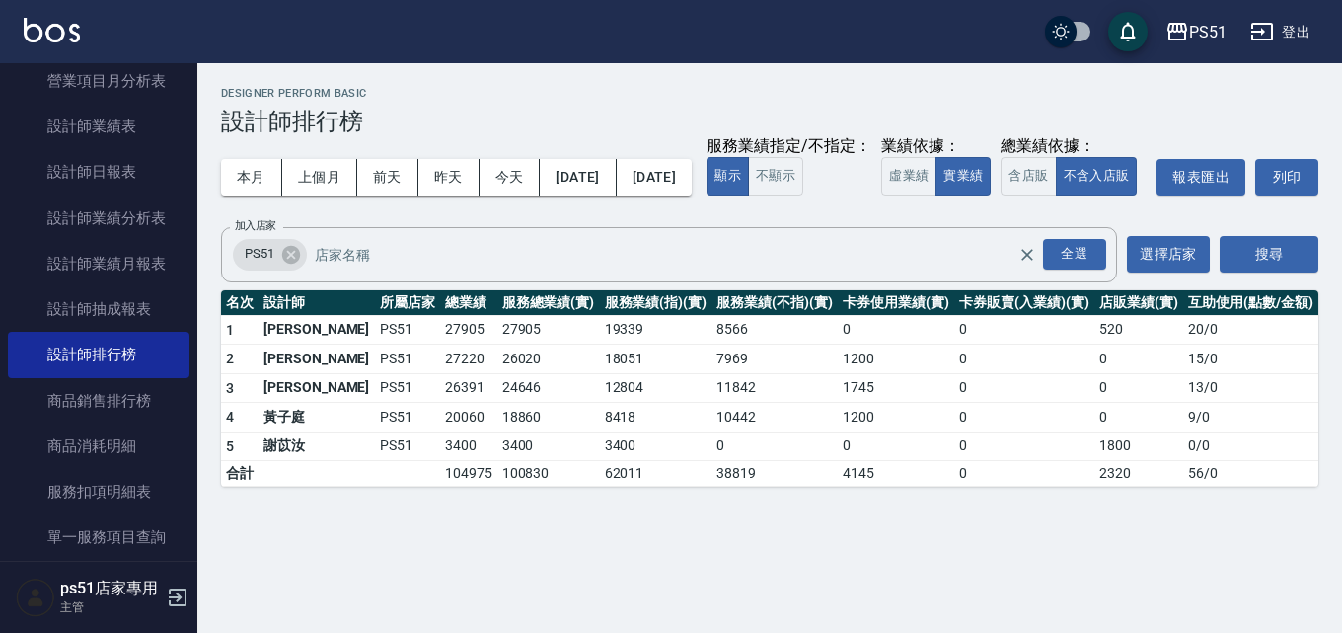
click at [1001, 157] on div "總業績依據：" at bounding box center [1074, 146] width 146 height 21
click at [616, 180] on button "2025/02/01" at bounding box center [578, 177] width 76 height 37
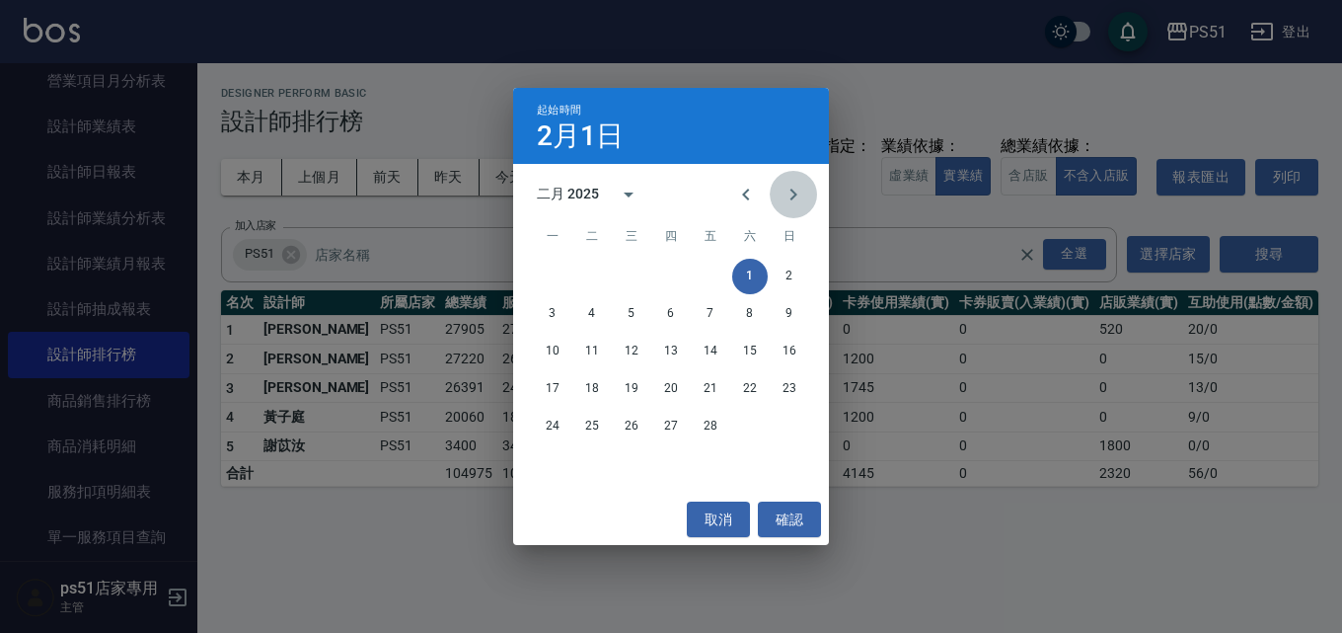
click at [797, 203] on icon "Next month" at bounding box center [794, 195] width 24 height 24
click at [747, 279] on button "1" at bounding box center [750, 277] width 36 height 36
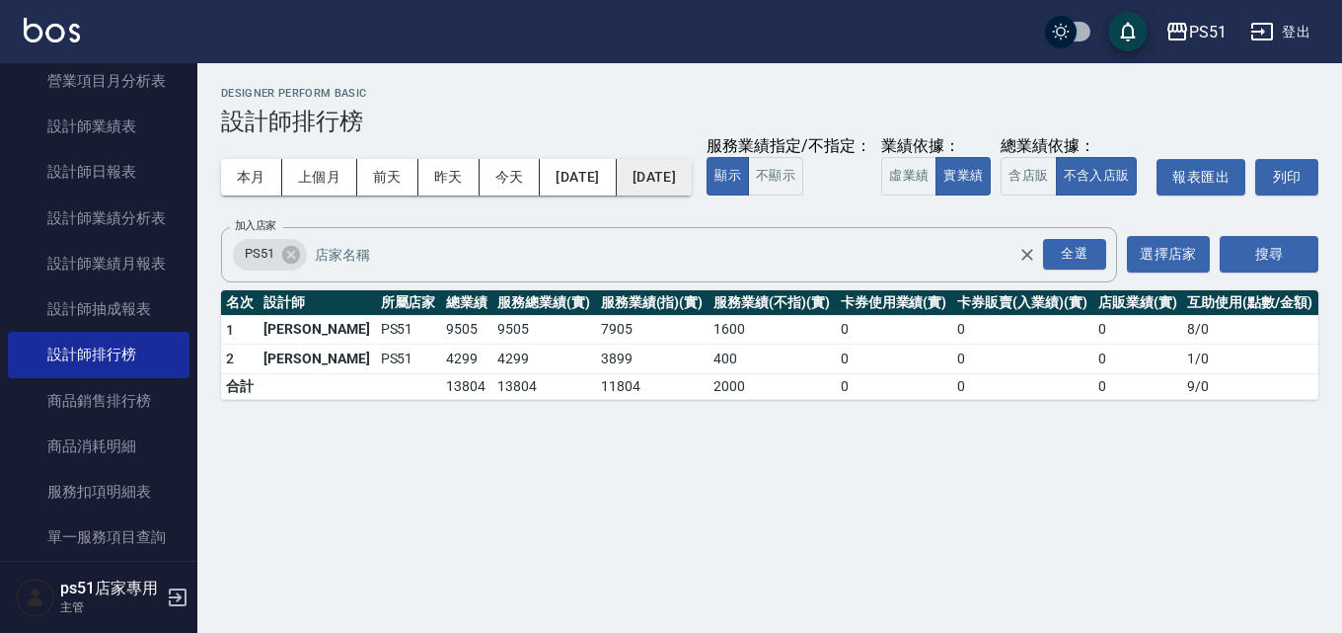
click at [692, 182] on button "2025/03/01" at bounding box center [654, 177] width 75 height 37
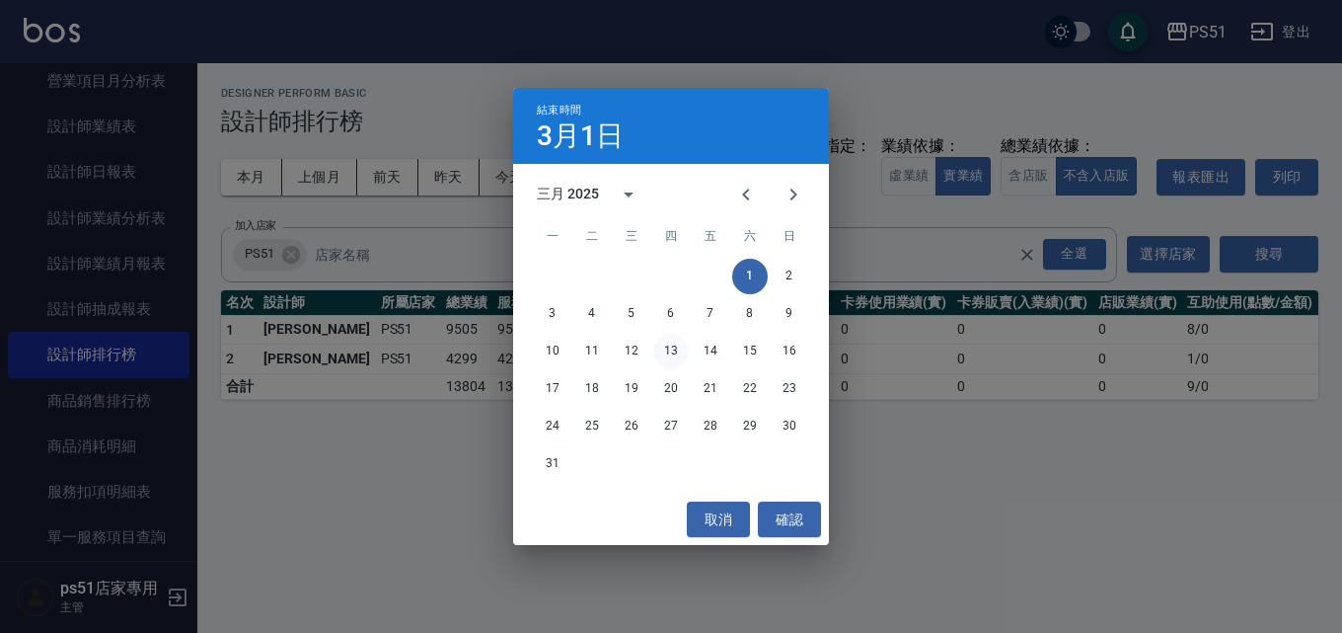
click at [674, 351] on button "13" at bounding box center [671, 352] width 36 height 36
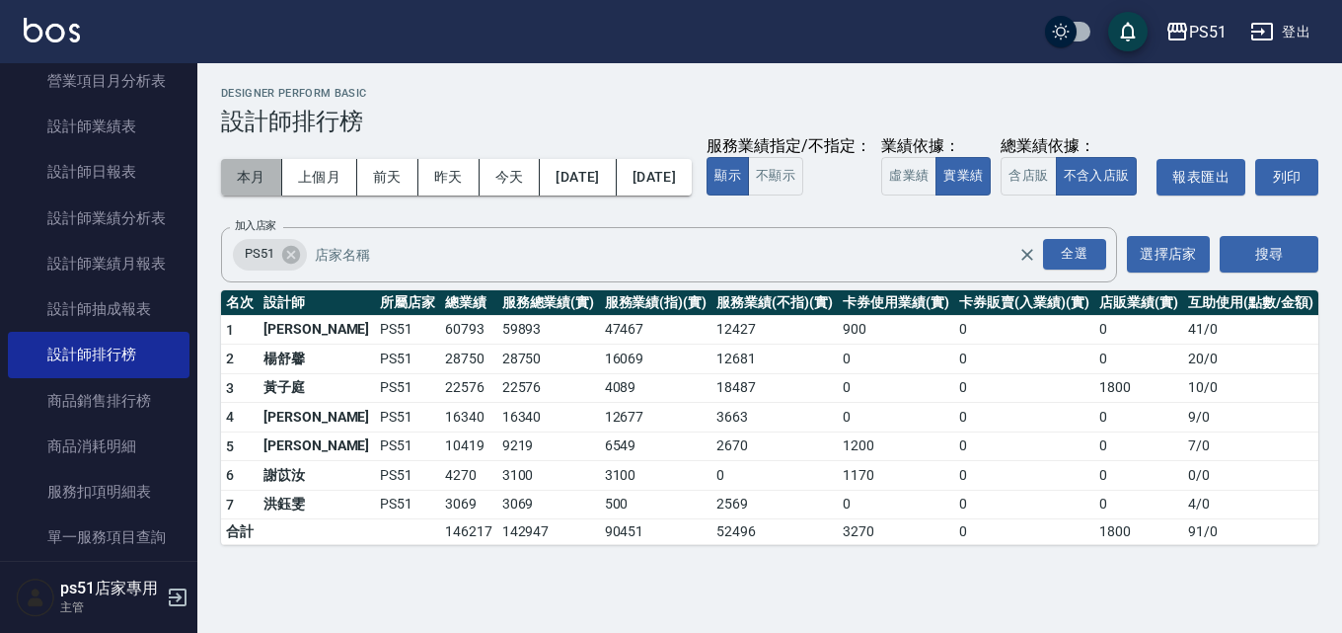
click at [265, 179] on button "本月" at bounding box center [251, 177] width 61 height 37
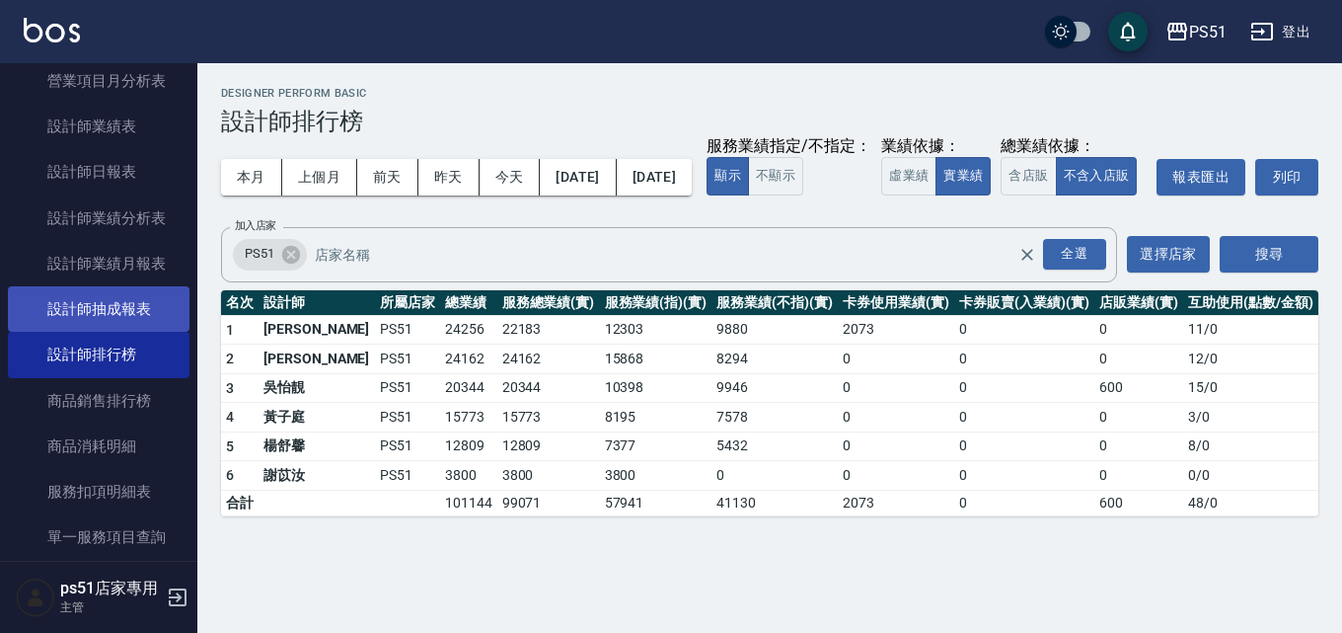
click at [130, 313] on link "設計師抽成報表" at bounding box center [99, 308] width 182 height 45
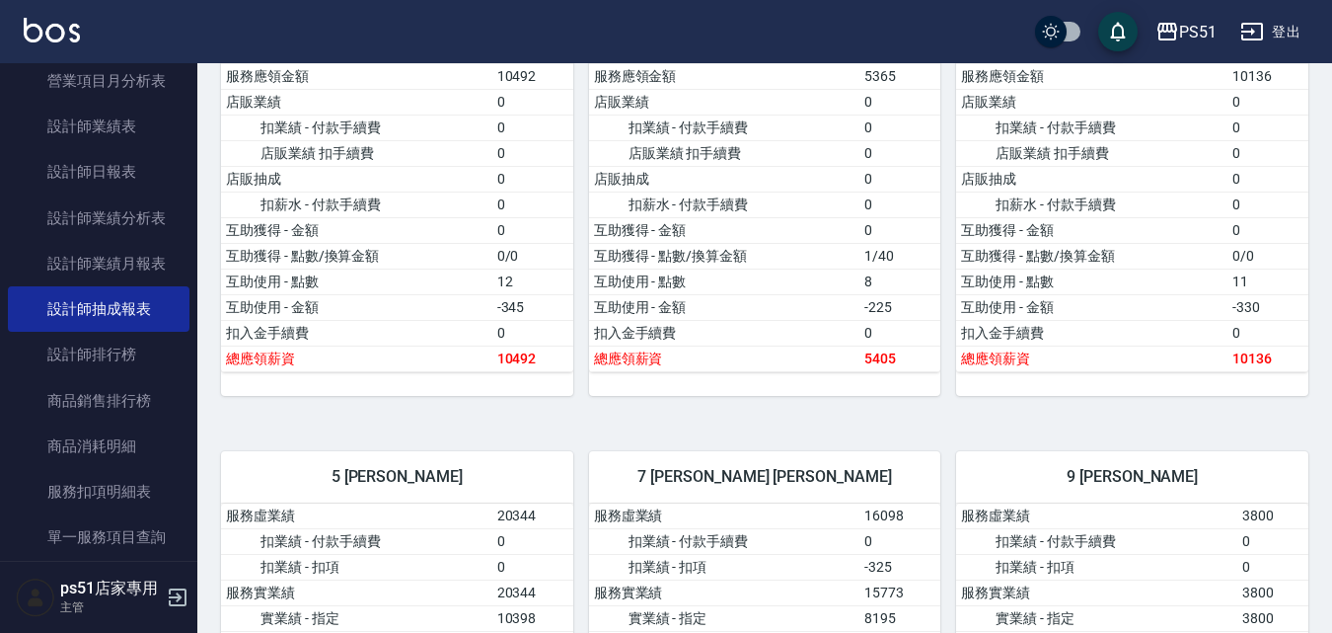
scroll to position [691, 0]
